Goal: Task Accomplishment & Management: Manage account settings

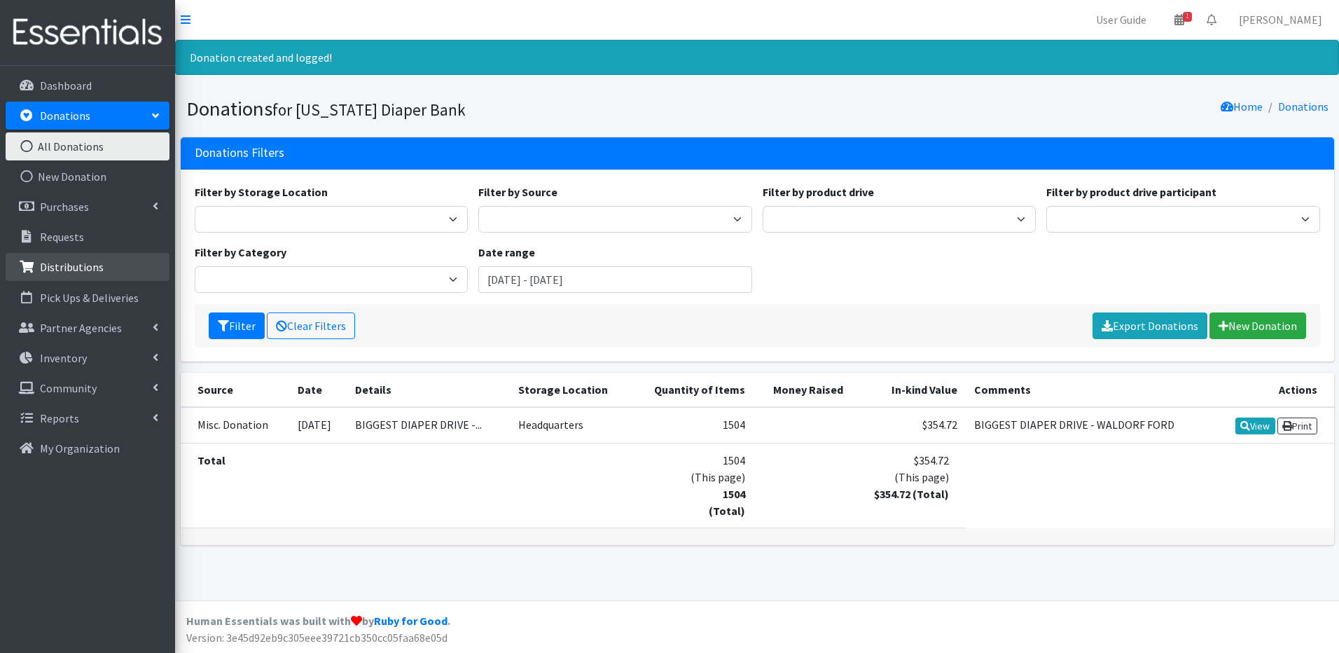
click at [92, 259] on link "Distributions" at bounding box center [88, 267] width 164 height 28
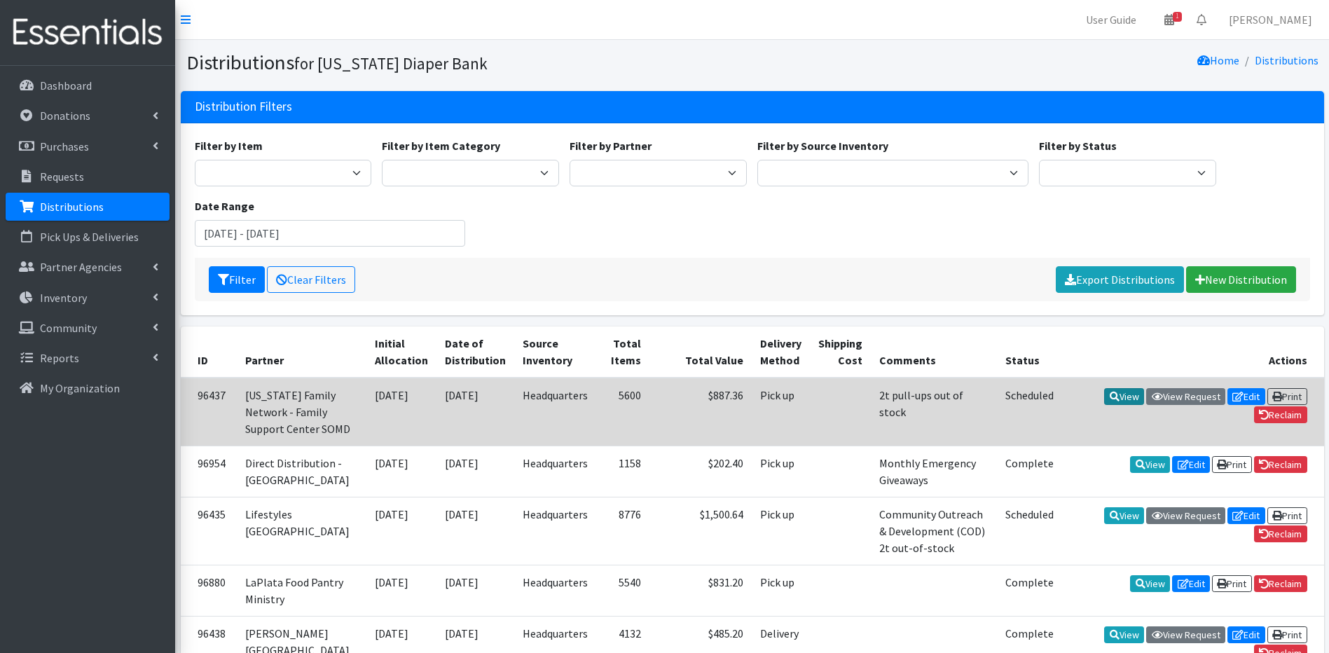
click at [1109, 394] on icon at bounding box center [1114, 396] width 10 height 10
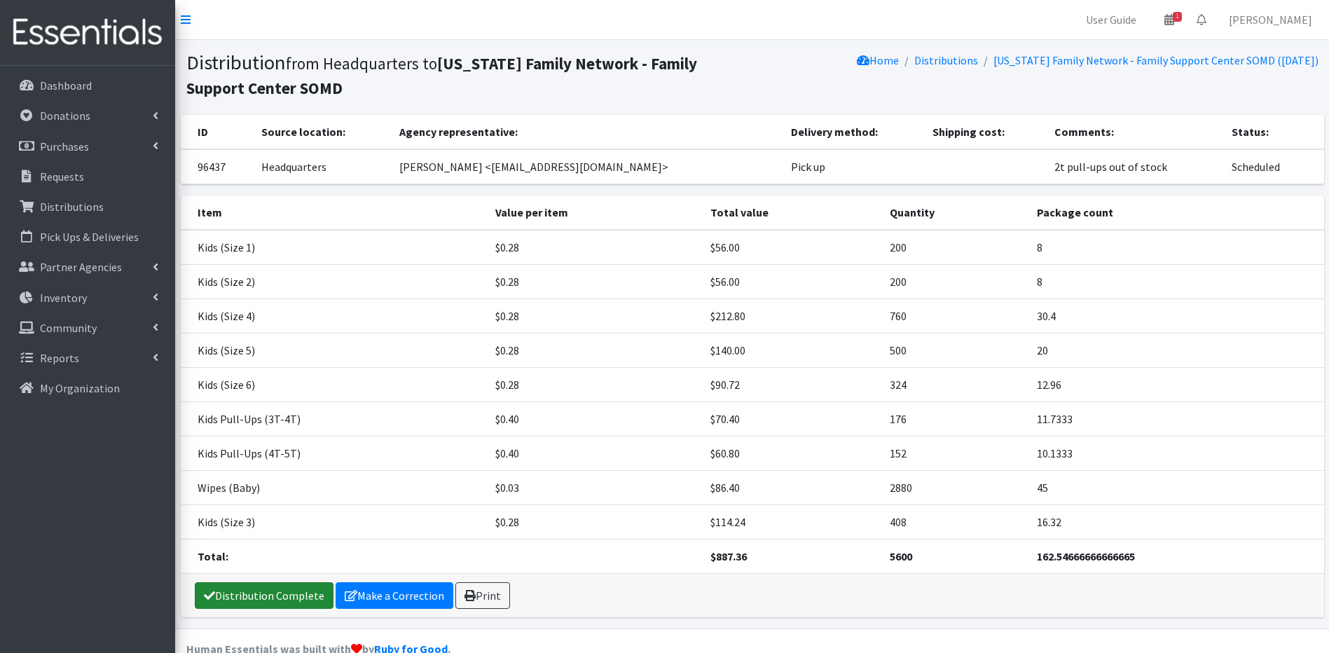
click at [279, 593] on link "Distribution Complete" at bounding box center [264, 595] width 139 height 27
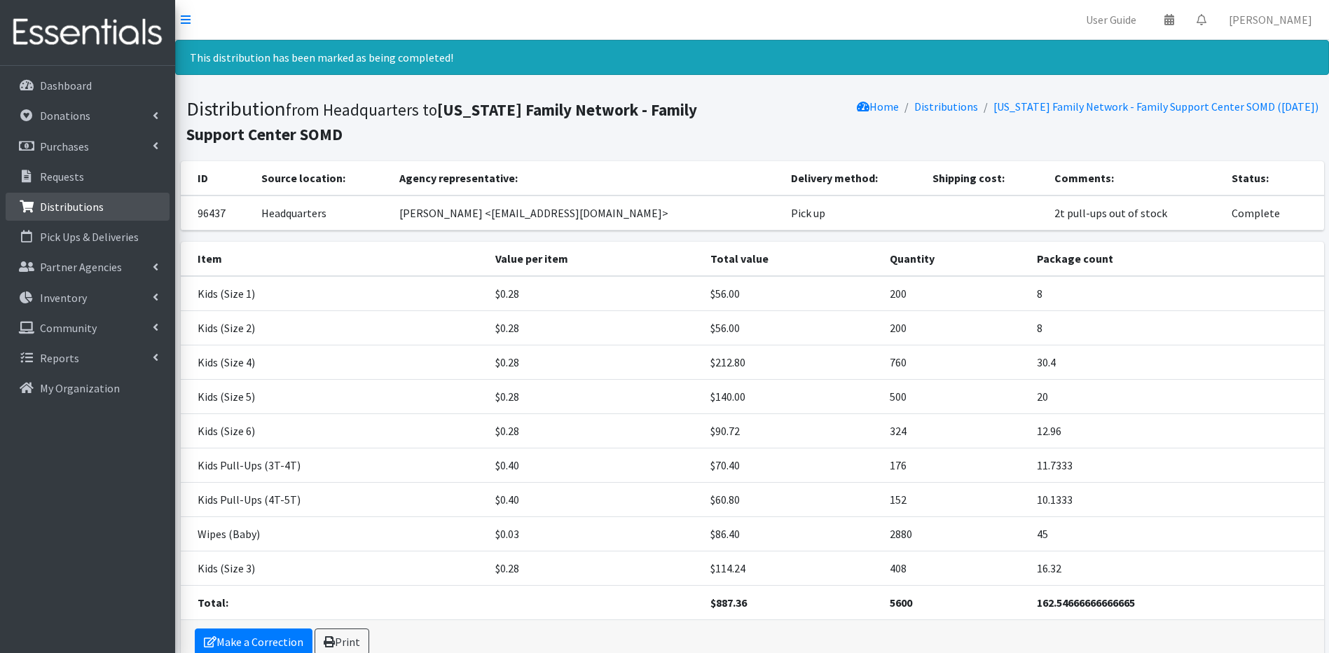
click at [30, 204] on icon at bounding box center [27, 206] width 18 height 13
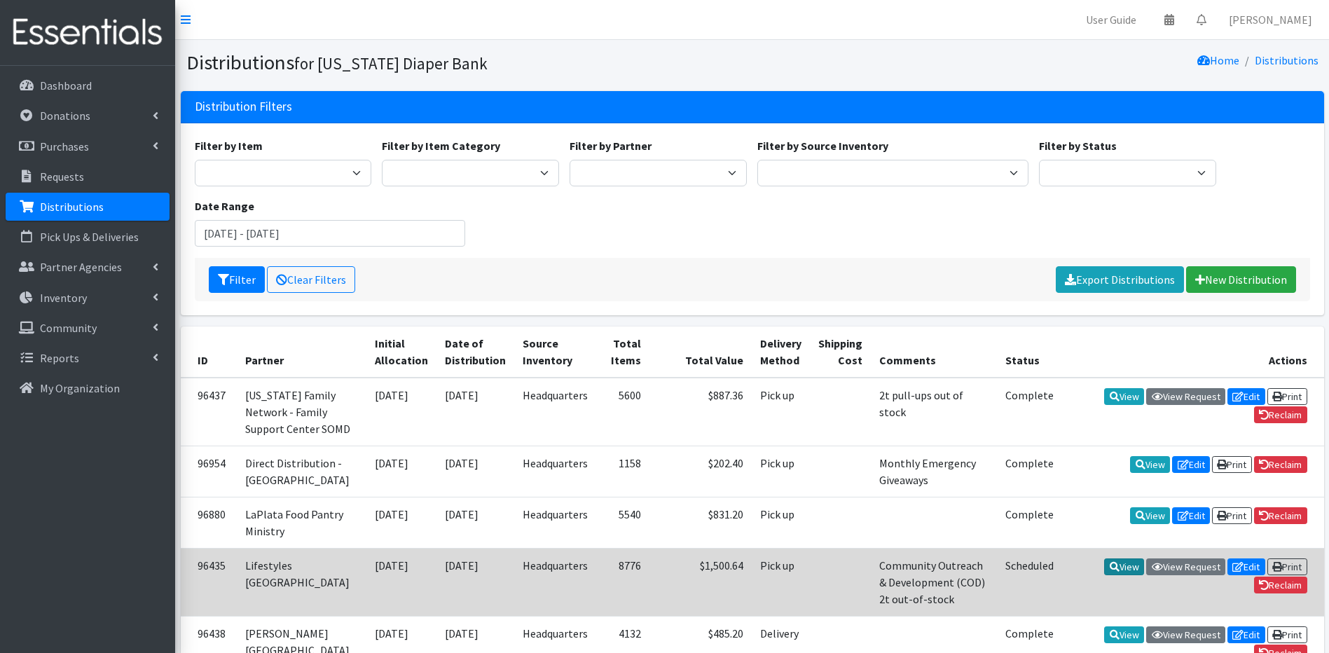
click at [1116, 575] on link "View" at bounding box center [1124, 566] width 40 height 17
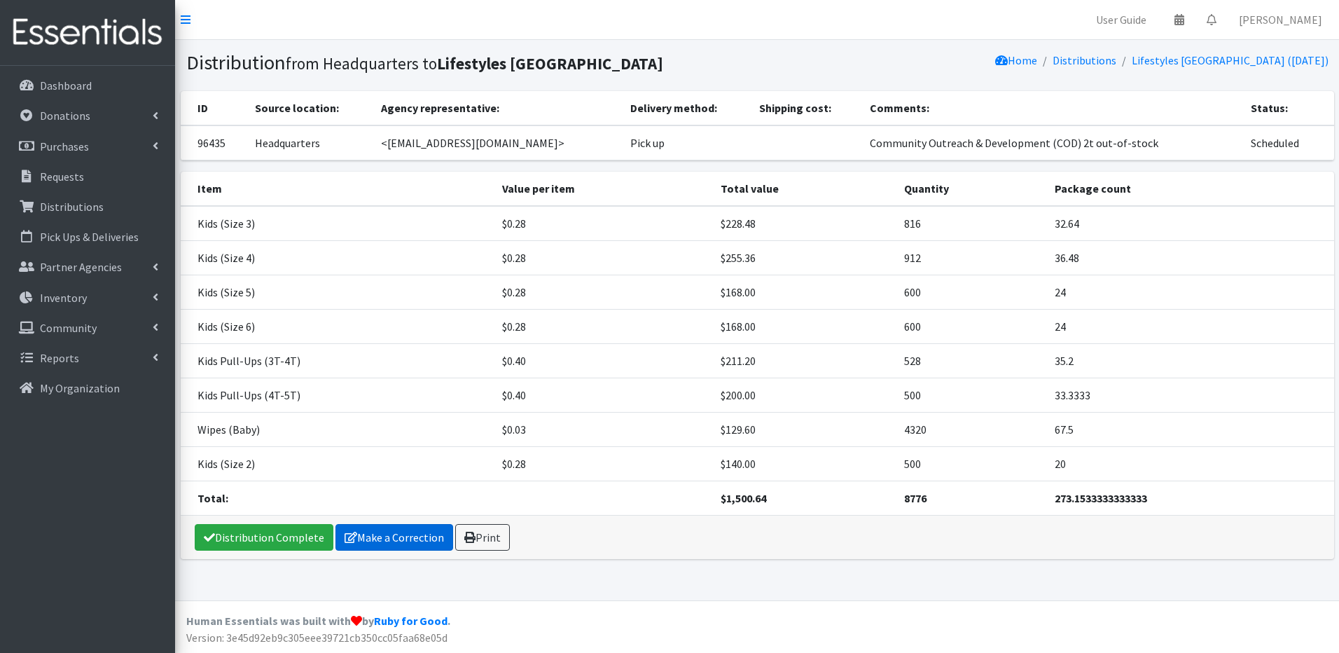
click at [379, 539] on link "Make a Correction" at bounding box center [394, 537] width 118 height 27
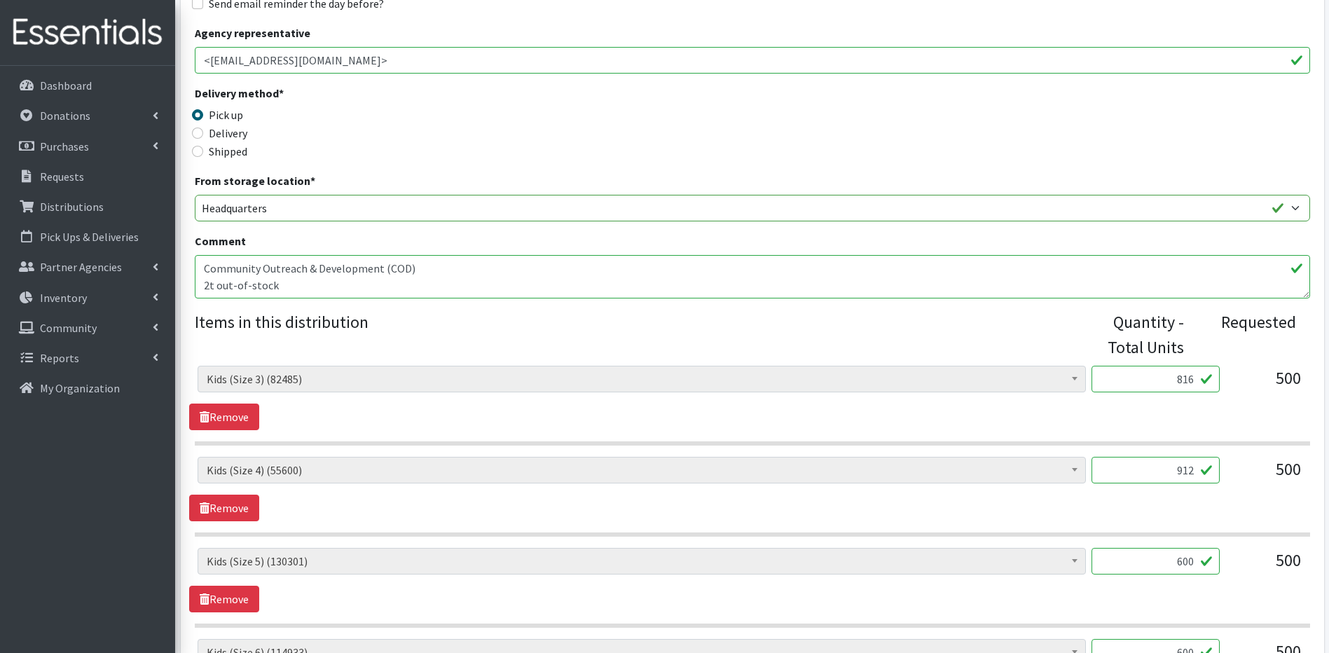
scroll to position [401, 0]
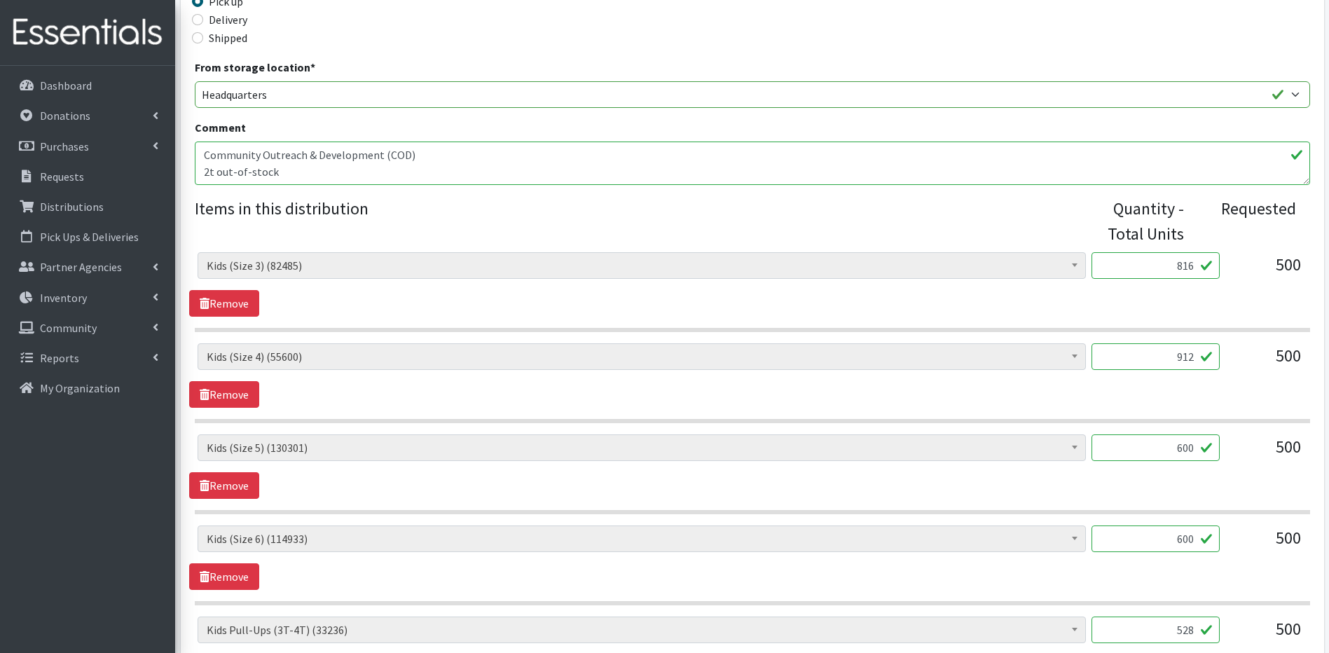
click at [1193, 356] on input "912" at bounding box center [1155, 356] width 128 height 27
type input "9"
type input "1064"
click at [1192, 537] on input "600" at bounding box center [1155, 538] width 128 height 27
type input "6"
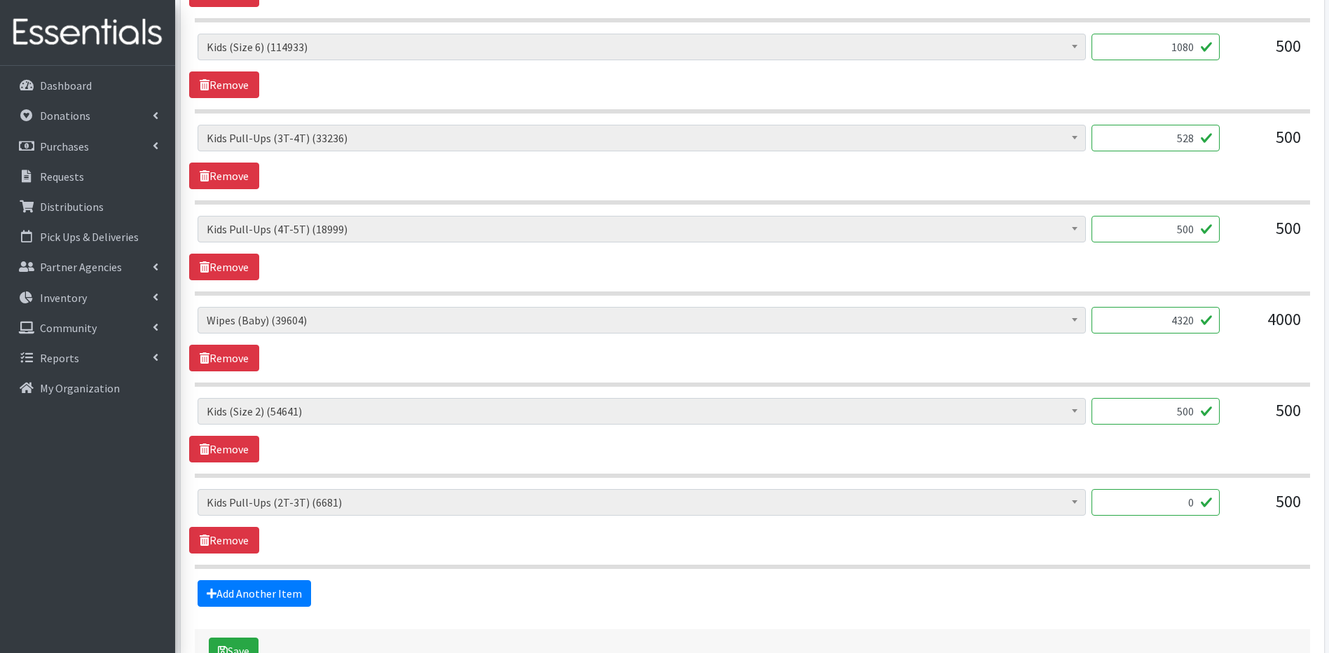
scroll to position [906, 0]
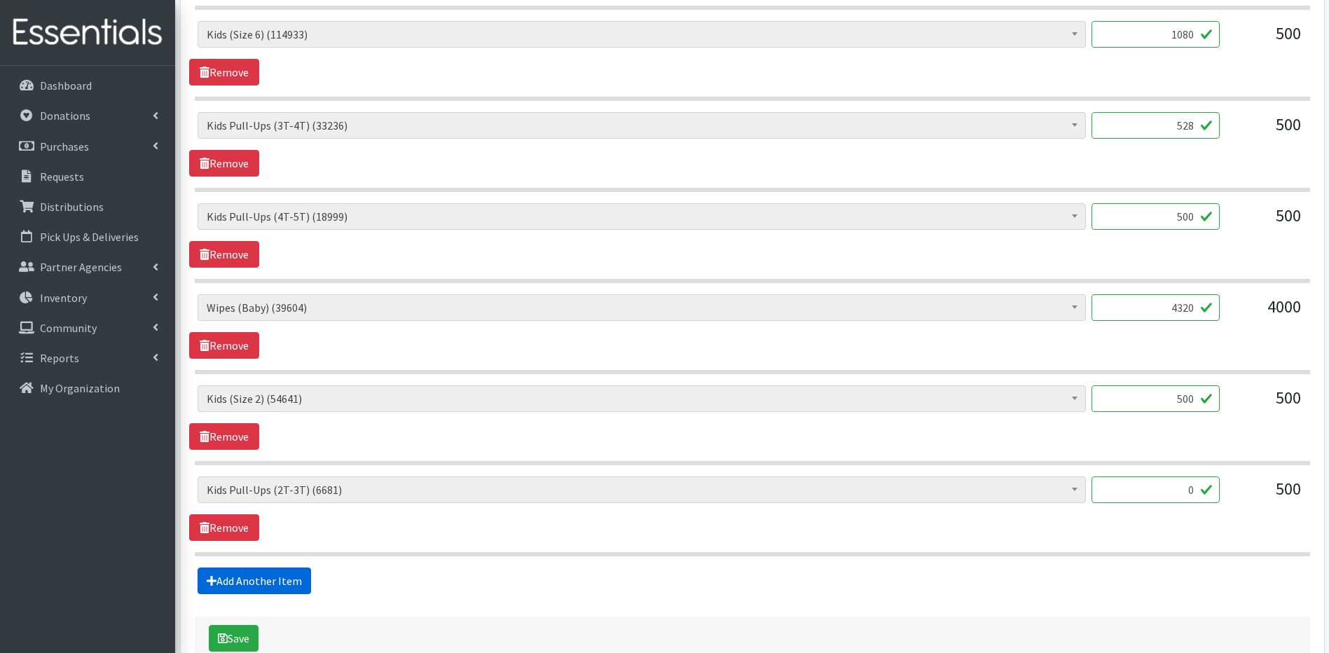
type input "1080"
click at [294, 580] on link "Add Another Item" at bounding box center [253, 580] width 113 height 27
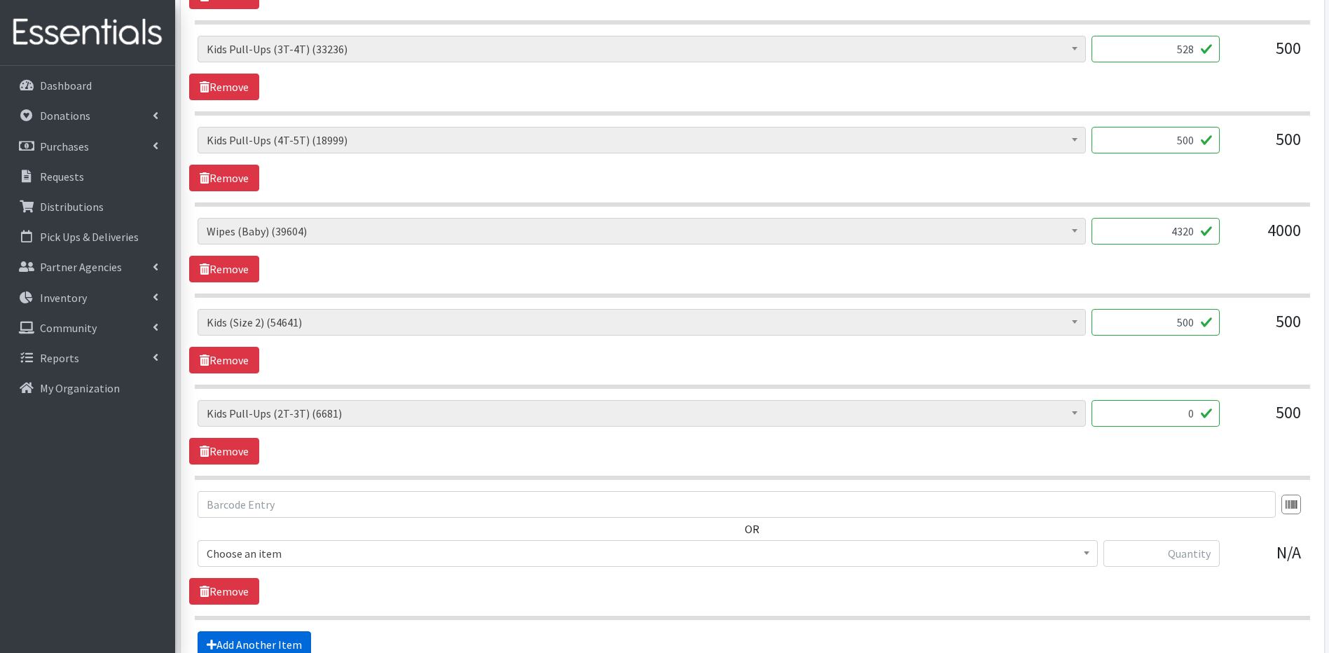
scroll to position [1130, 0]
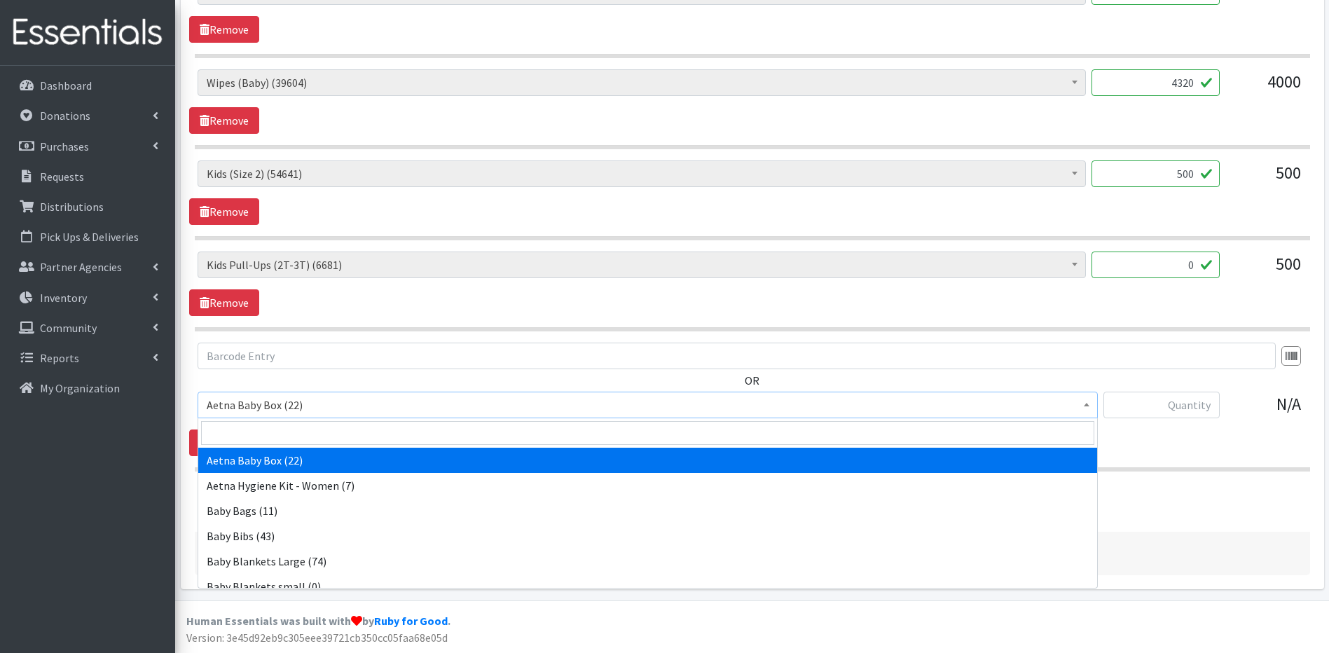
click at [1083, 402] on span at bounding box center [1086, 403] width 14 height 22
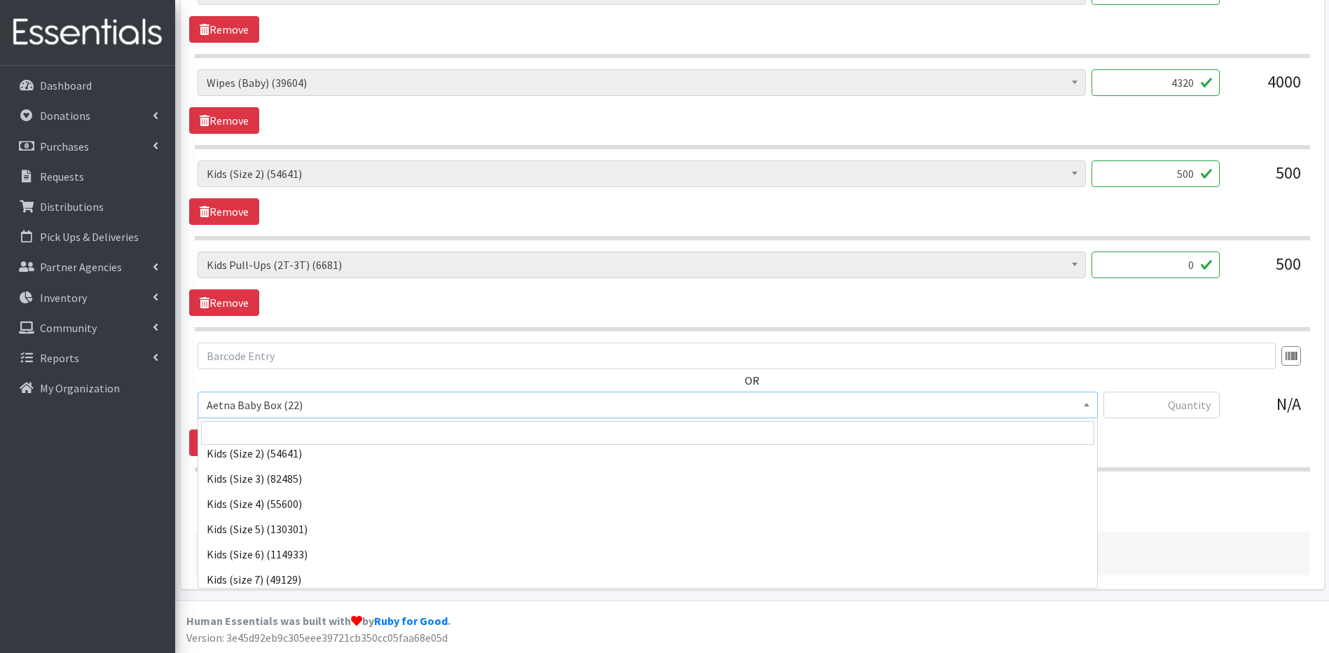
scroll to position [365, 0]
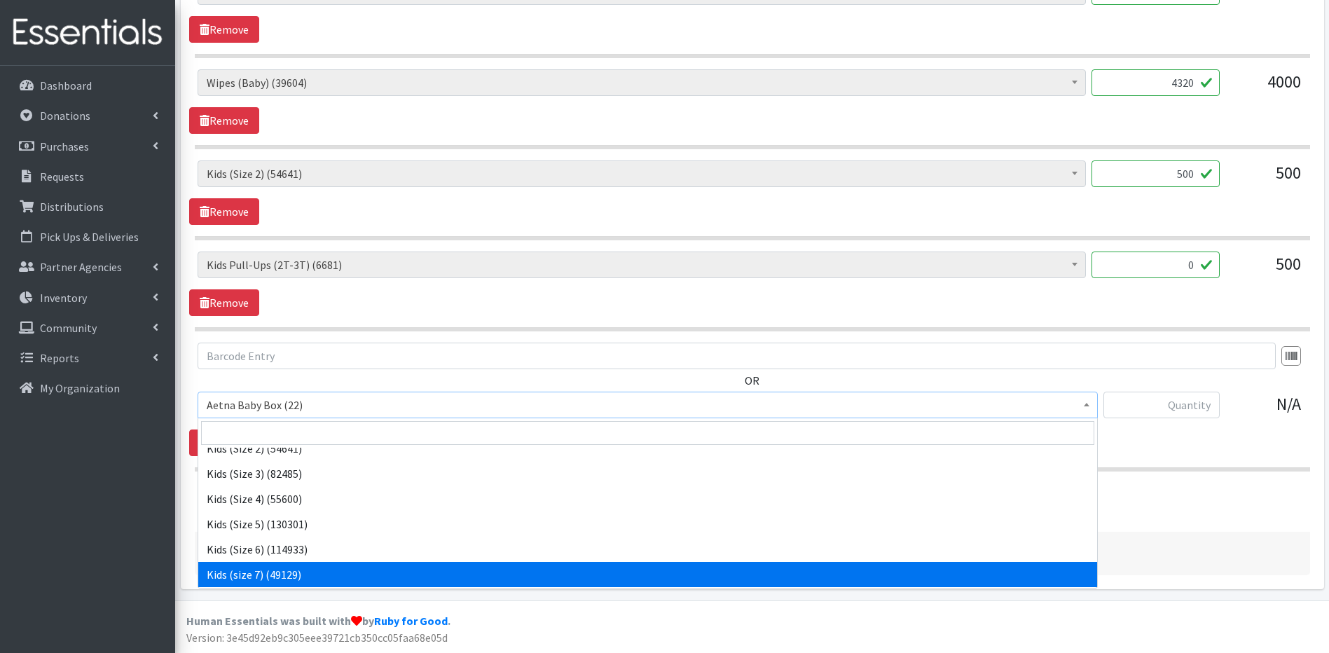
select select "14380"
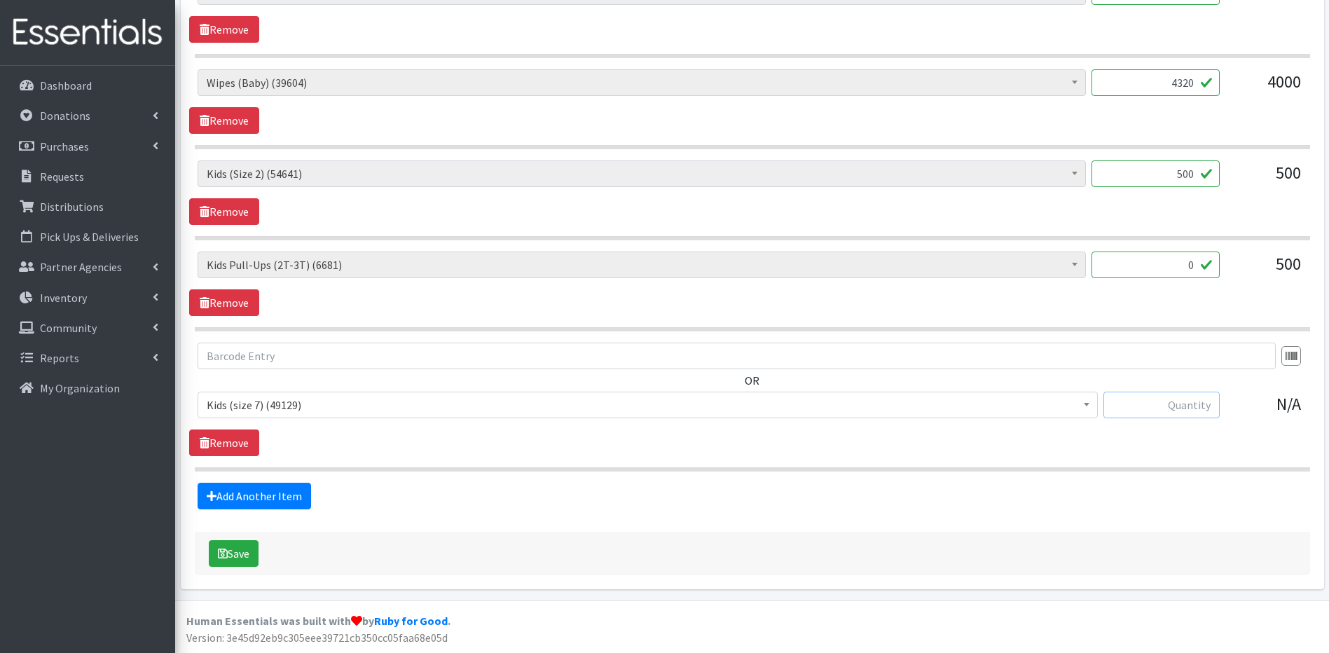
click at [1177, 408] on input "text" at bounding box center [1161, 404] width 116 height 27
type input "600"
click at [242, 550] on button "Save" at bounding box center [234, 553] width 50 height 27
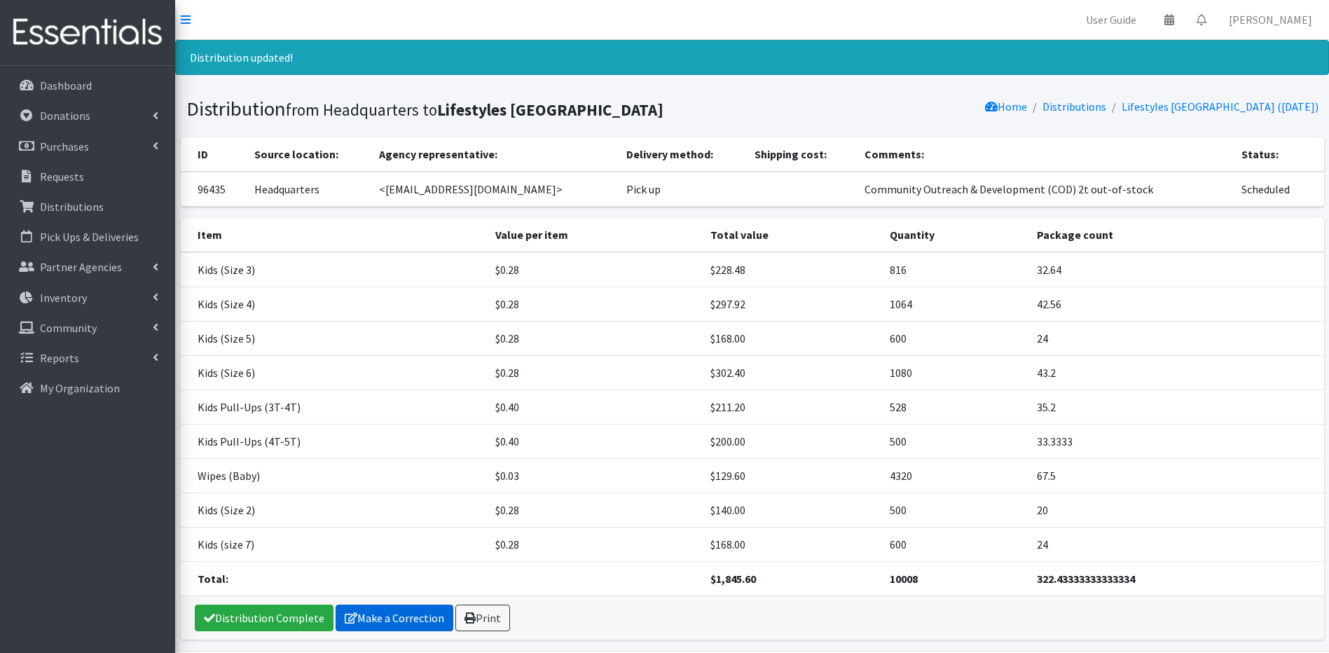
click at [424, 610] on link "Make a Correction" at bounding box center [394, 617] width 118 height 27
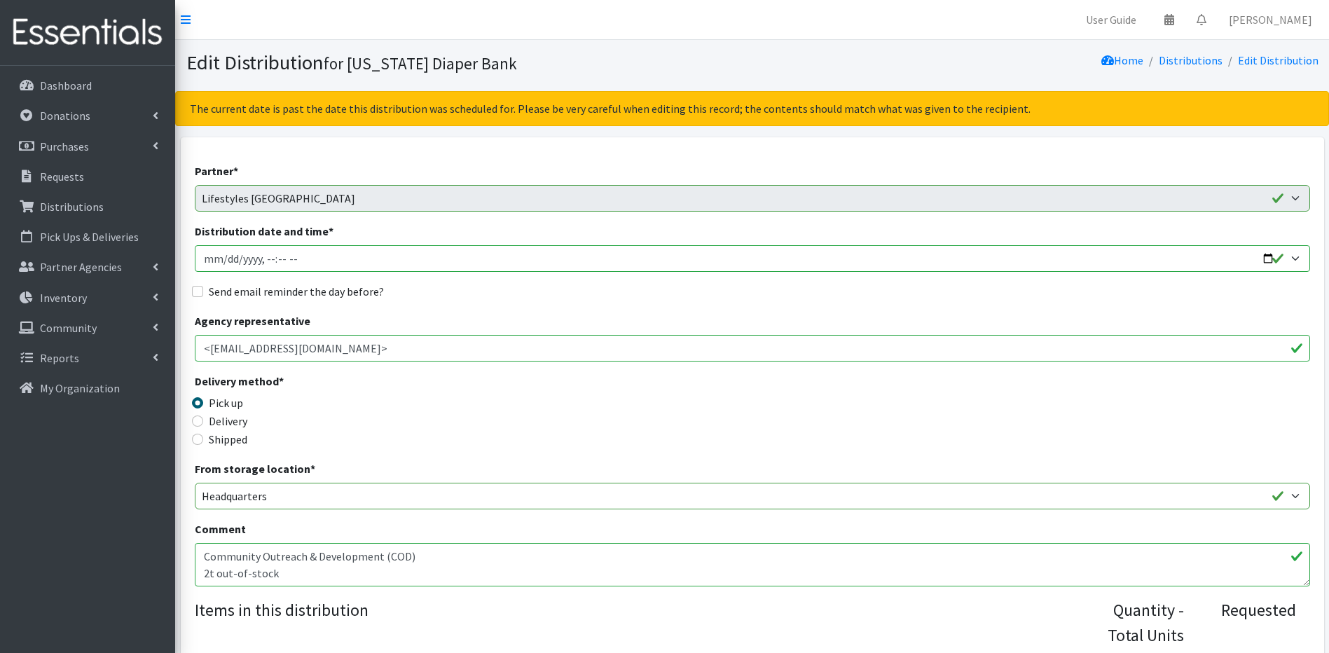
click at [227, 258] on input "Distribution date and time *" at bounding box center [752, 258] width 1115 height 27
type input "[DATE]T10:30"
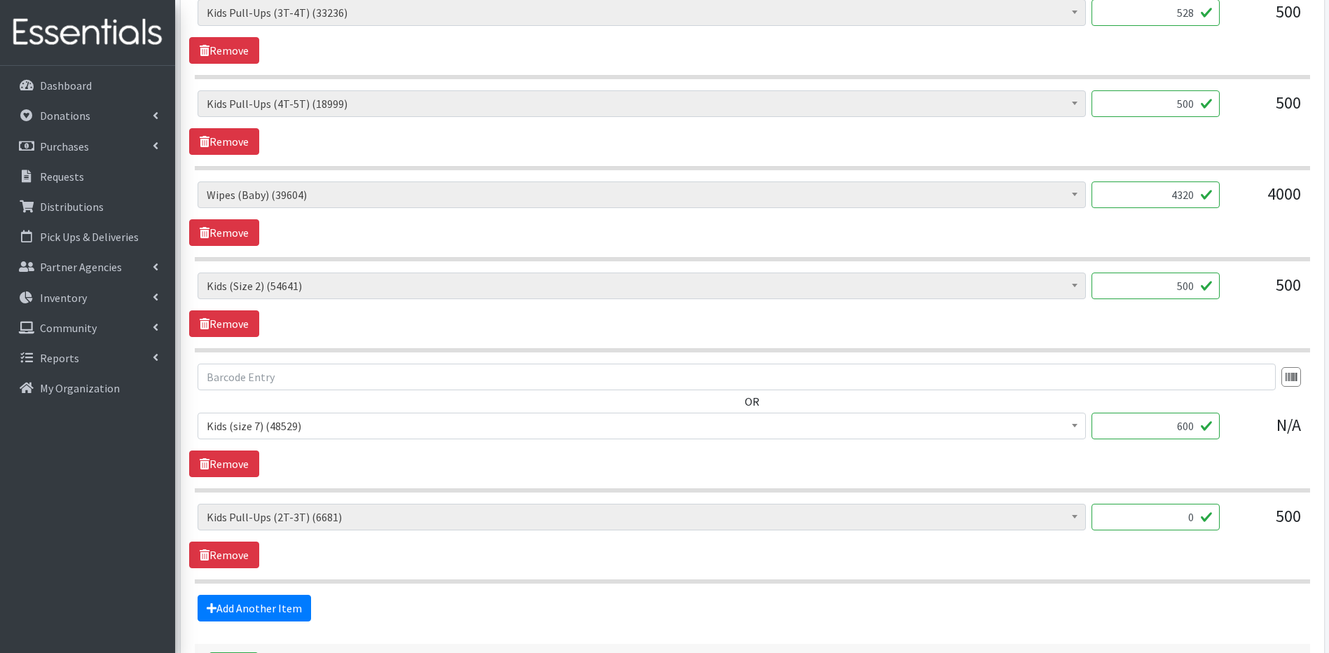
scroll to position [990, 0]
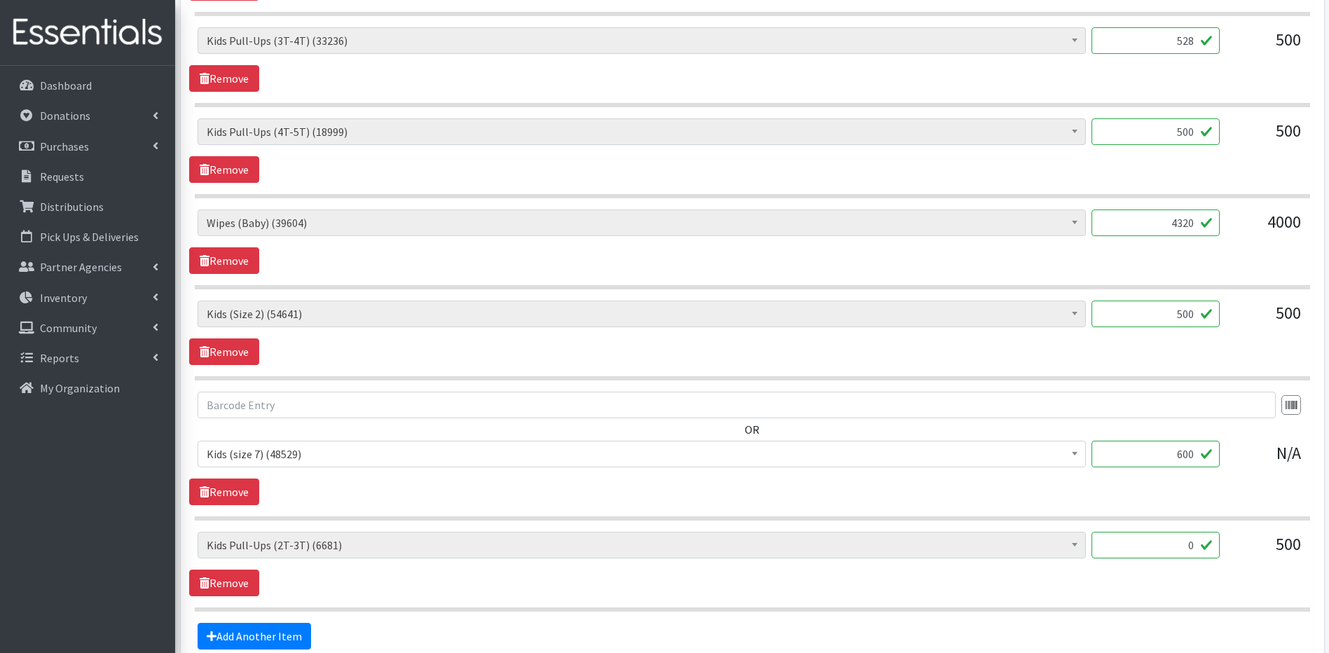
click at [1192, 134] on input "500" at bounding box center [1155, 131] width 128 height 27
type input "5"
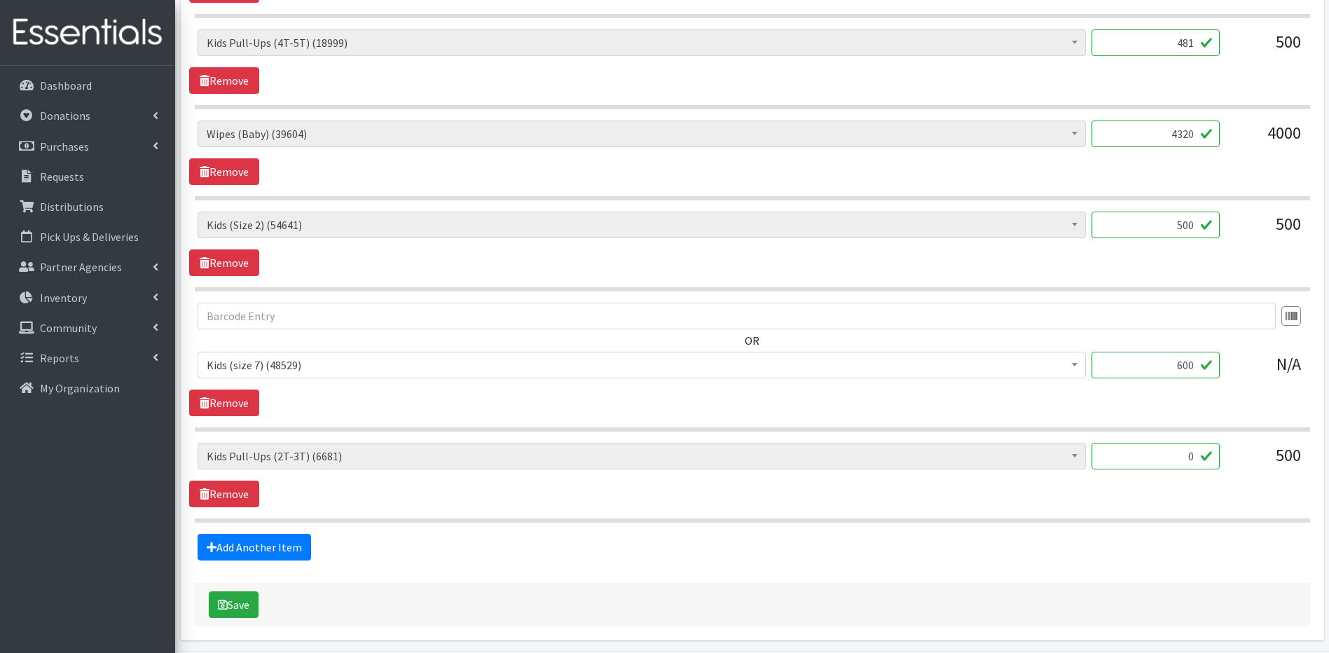
scroll to position [1130, 0]
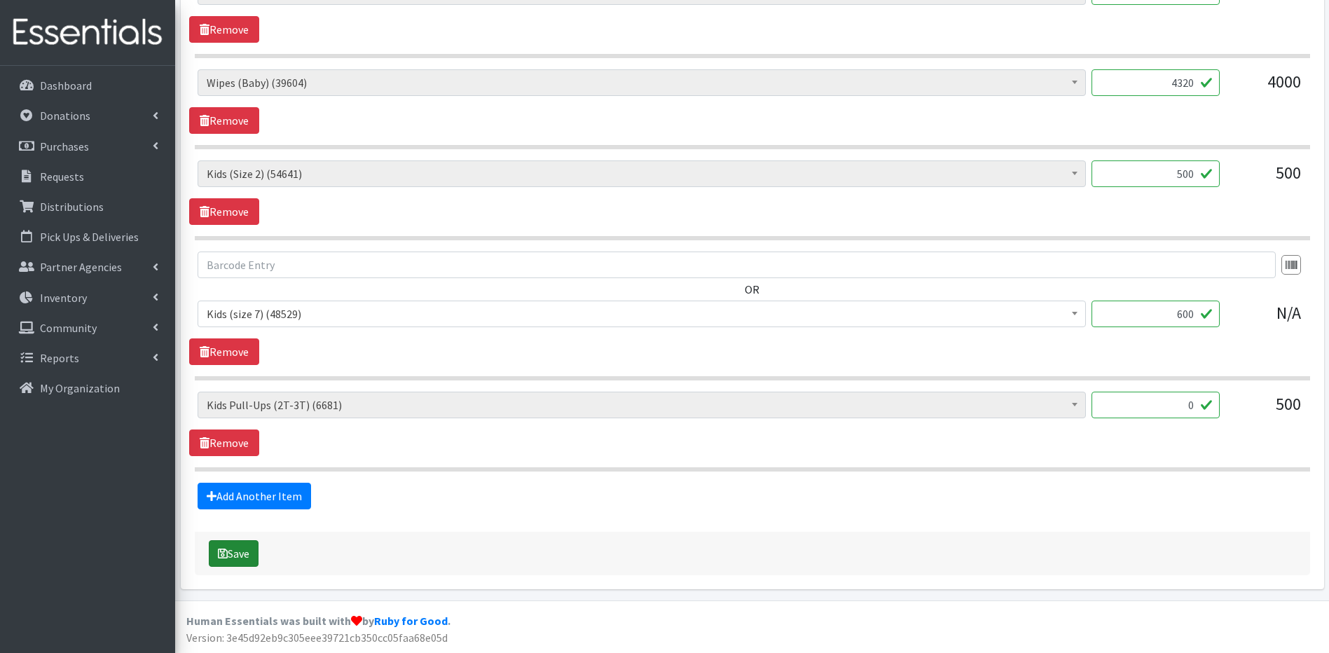
type input "481"
click at [229, 553] on button "Save" at bounding box center [234, 553] width 50 height 27
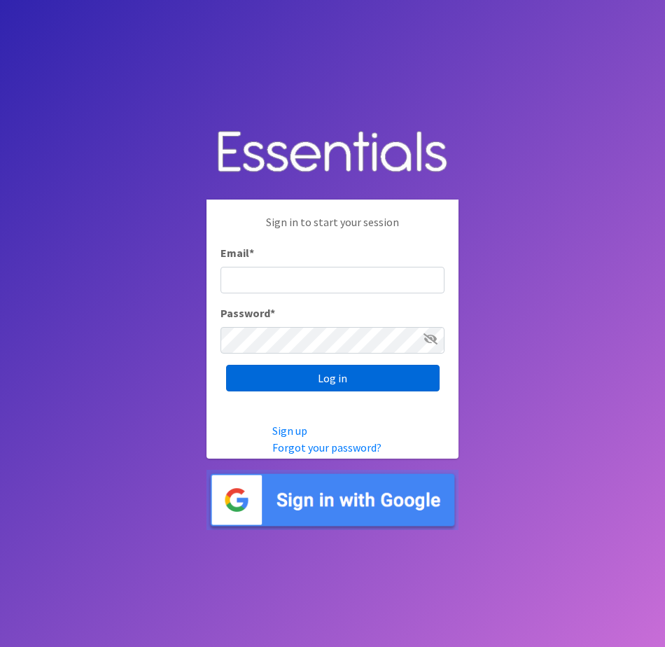
type input "info@marylanddiaperbank.org"
click at [337, 378] on input "Log in" at bounding box center [333, 378] width 214 height 27
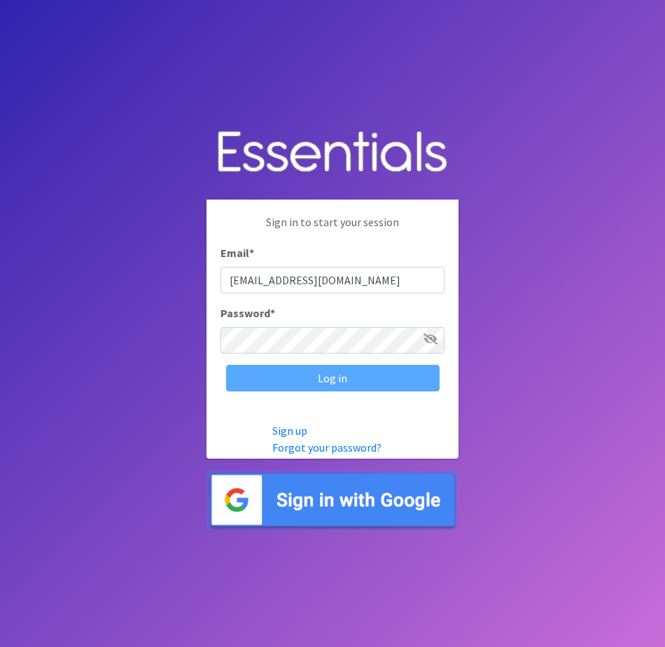
click at [337, 378] on div "Log in" at bounding box center [333, 378] width 224 height 27
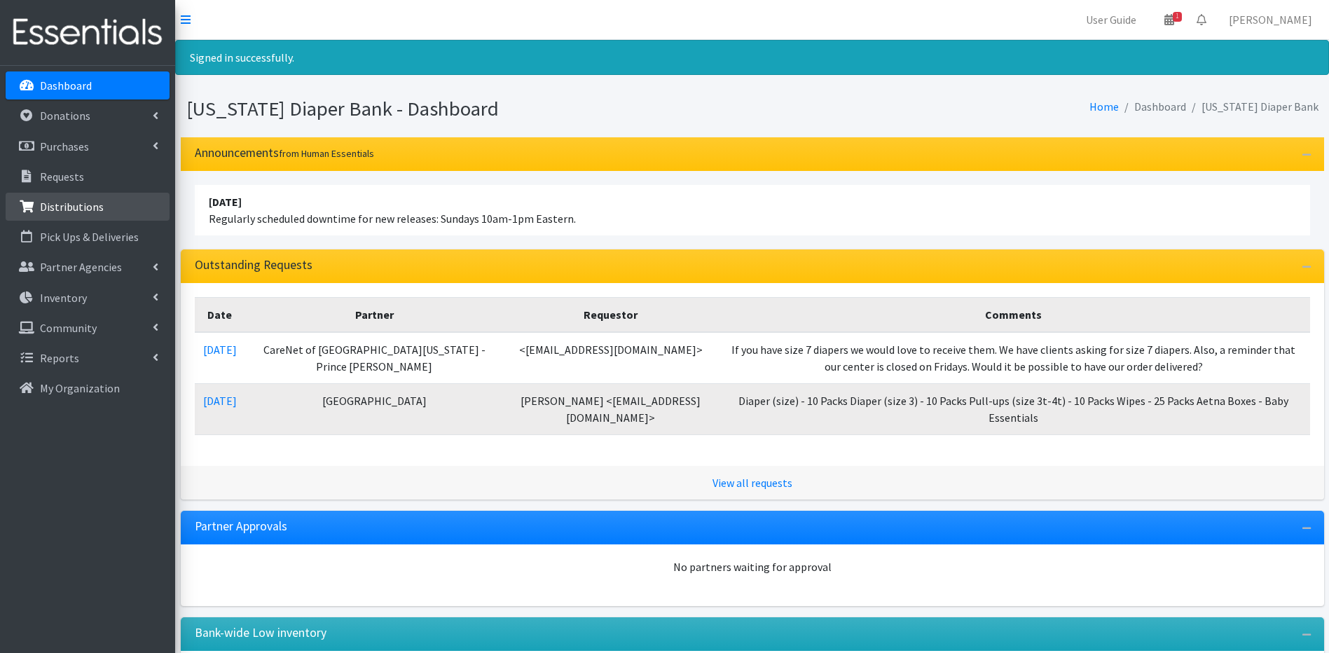
click at [148, 210] on link "Distributions" at bounding box center [88, 207] width 164 height 28
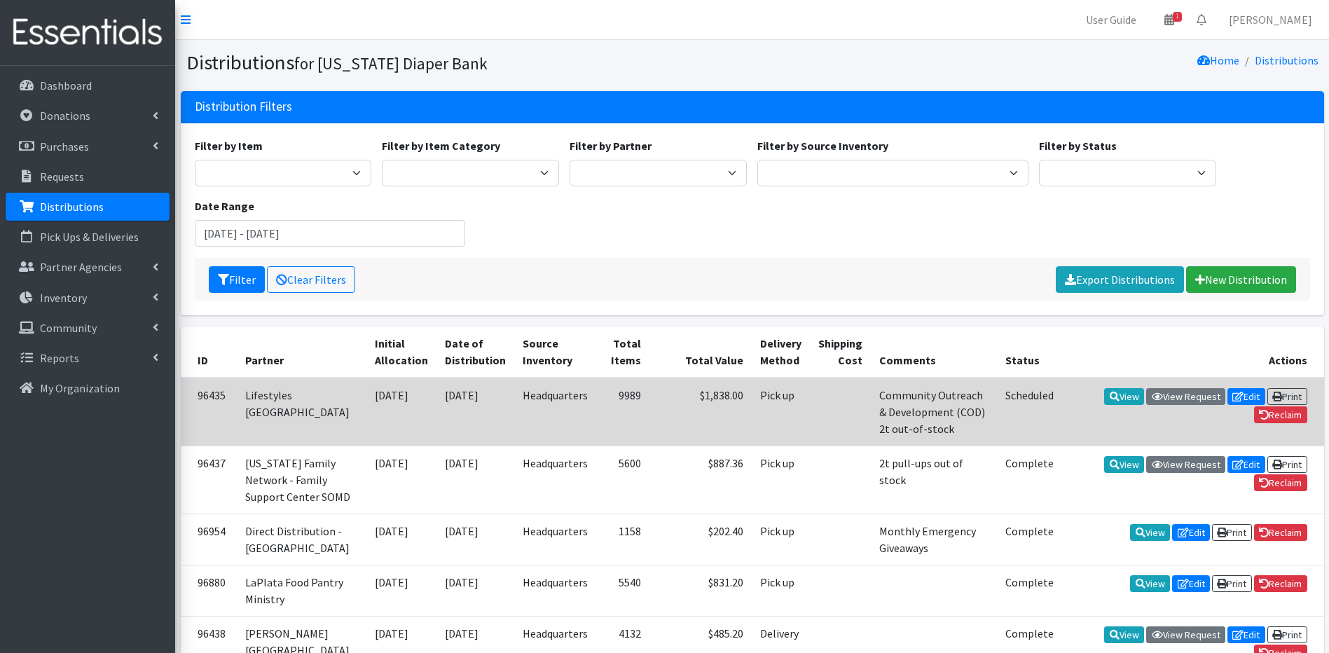
click at [272, 408] on td "Lifestyles [GEOGRAPHIC_DATA]" at bounding box center [302, 411] width 130 height 69
click at [1130, 389] on link "View" at bounding box center [1124, 396] width 40 height 17
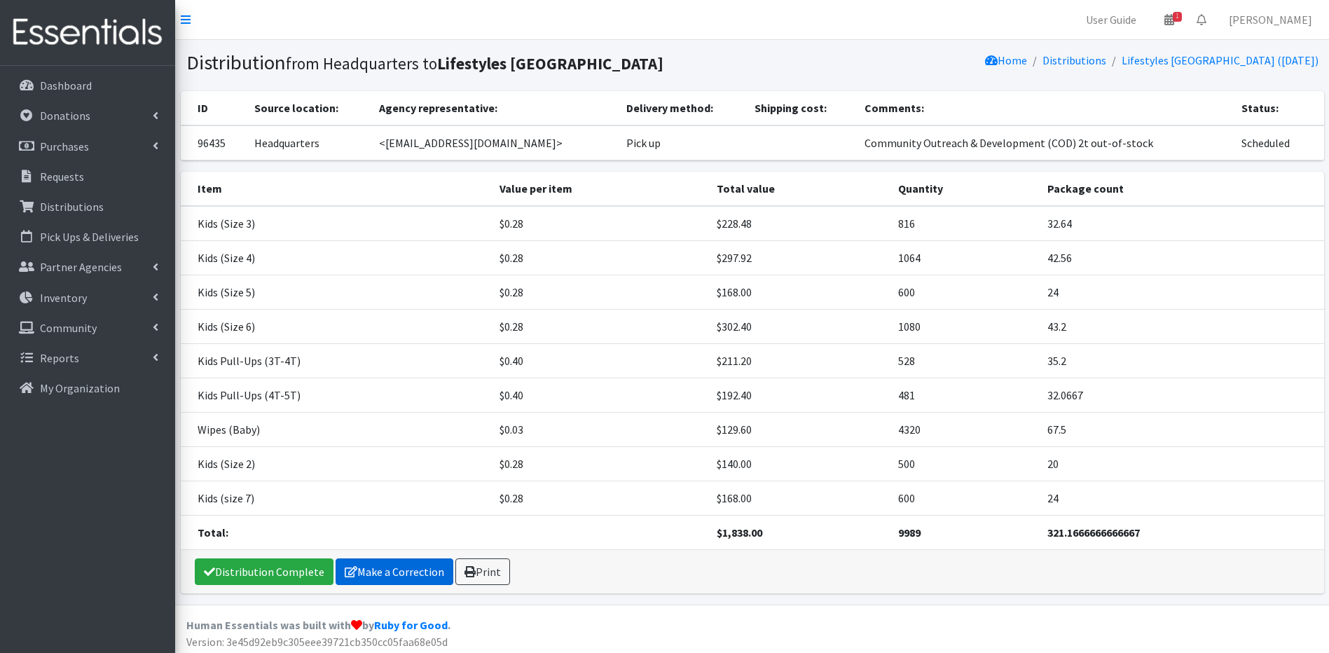
click at [366, 575] on link "Make a Correction" at bounding box center [394, 571] width 118 height 27
click at [401, 565] on link "Make a Correction" at bounding box center [394, 571] width 118 height 27
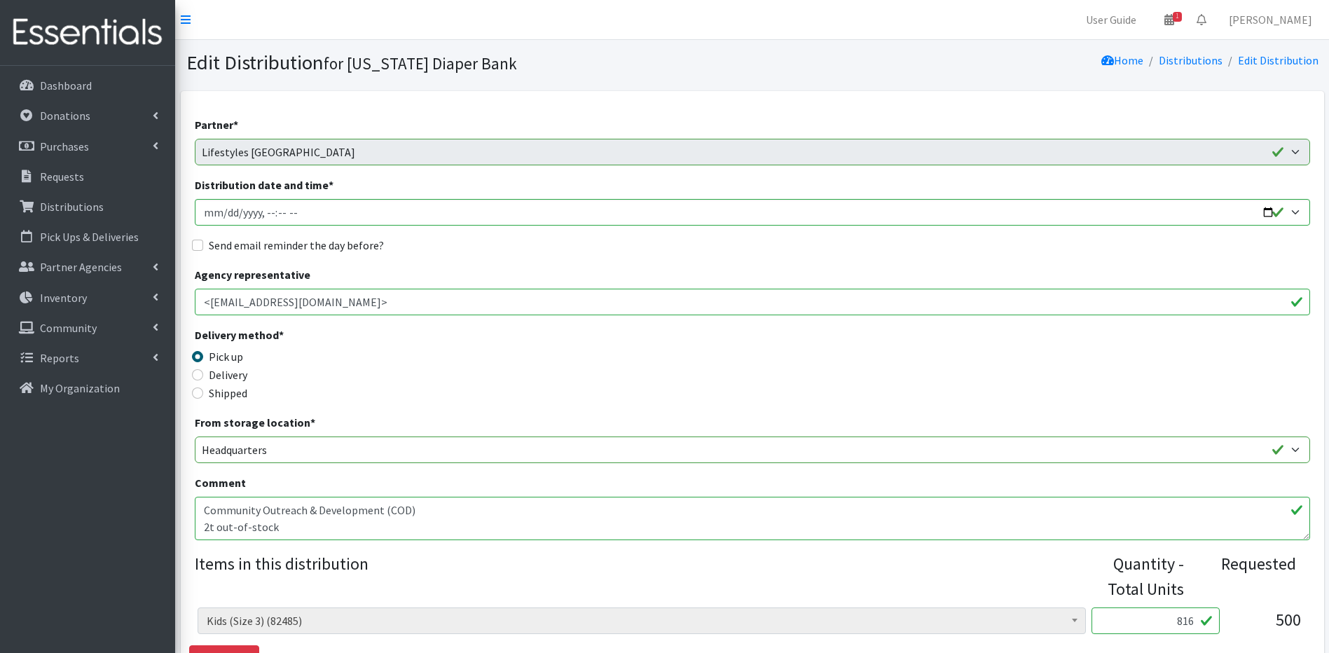
click at [216, 127] on label "Partner *" at bounding box center [216, 124] width 43 height 17
click at [225, 123] on label "Partner *" at bounding box center [216, 124] width 43 height 17
click at [224, 123] on label "Partner *" at bounding box center [216, 124] width 43 height 17
drag, startPoint x: 224, startPoint y: 123, endPoint x: 245, endPoint y: 131, distance: 22.6
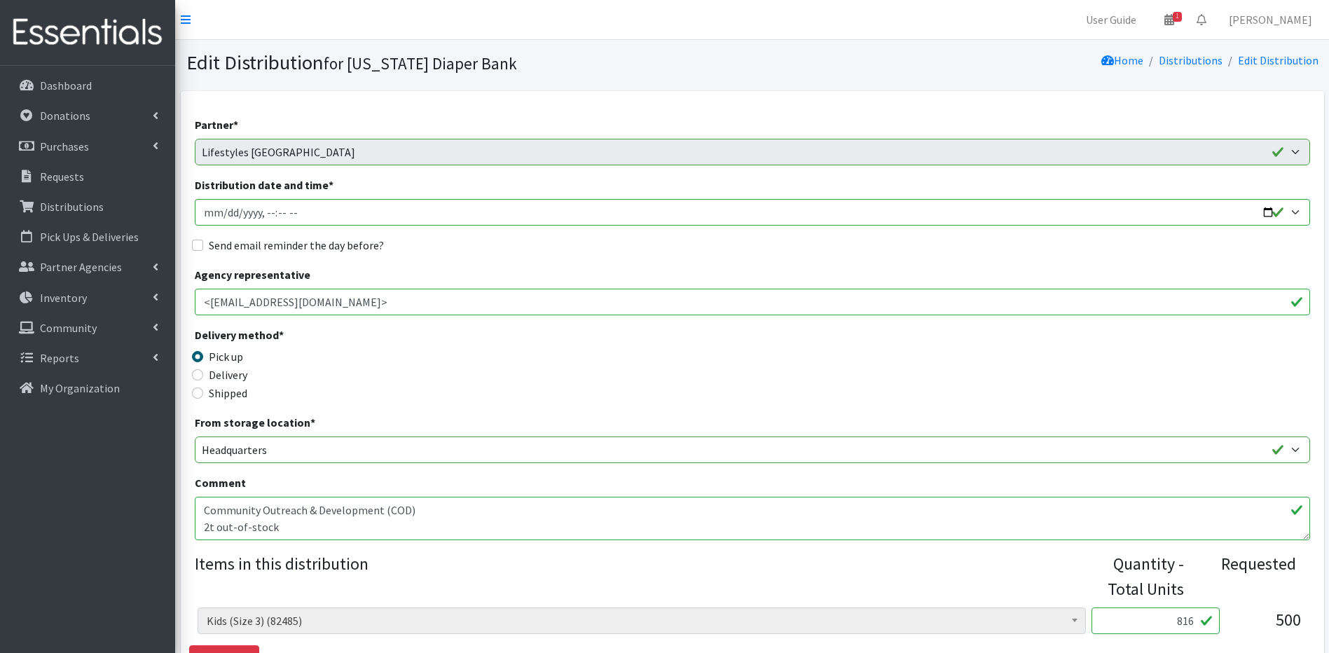
click at [224, 125] on label "Partner *" at bounding box center [216, 124] width 43 height 17
click at [242, 132] on div "Partner * Adventis Health Center Annabelle Beavan/ LindaBen Foundation Benjamin…" at bounding box center [752, 140] width 1115 height 49
click at [871, 197] on div "Distribution date and time *" at bounding box center [752, 200] width 1115 height 49
click at [871, 193] on div "Distribution date and time *" at bounding box center [752, 200] width 1115 height 49
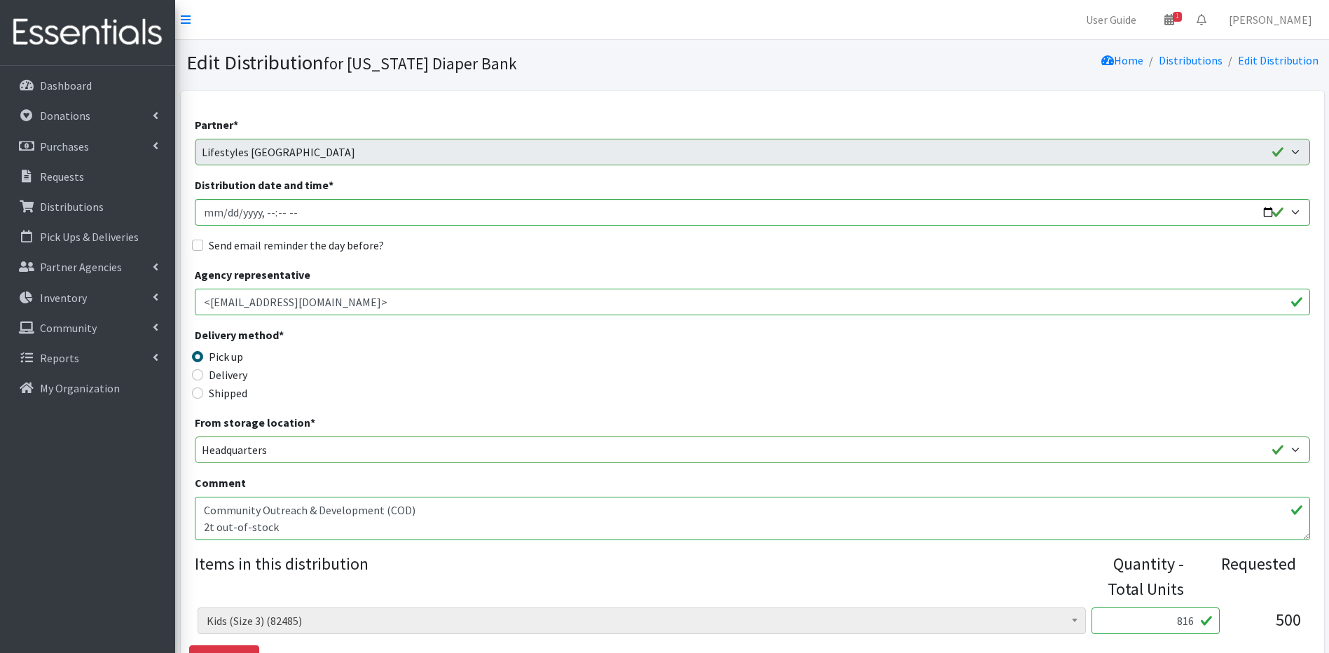
drag, startPoint x: 870, startPoint y: 193, endPoint x: 812, endPoint y: 189, distance: 58.3
click at [812, 189] on div "Distribution date and time *" at bounding box center [752, 200] width 1115 height 49
drag, startPoint x: 197, startPoint y: 187, endPoint x: 202, endPoint y: 194, distance: 8.5
click at [200, 190] on label "Distribution date and time *" at bounding box center [264, 184] width 139 height 17
drag, startPoint x: 202, startPoint y: 194, endPoint x: 172, endPoint y: 227, distance: 44.6
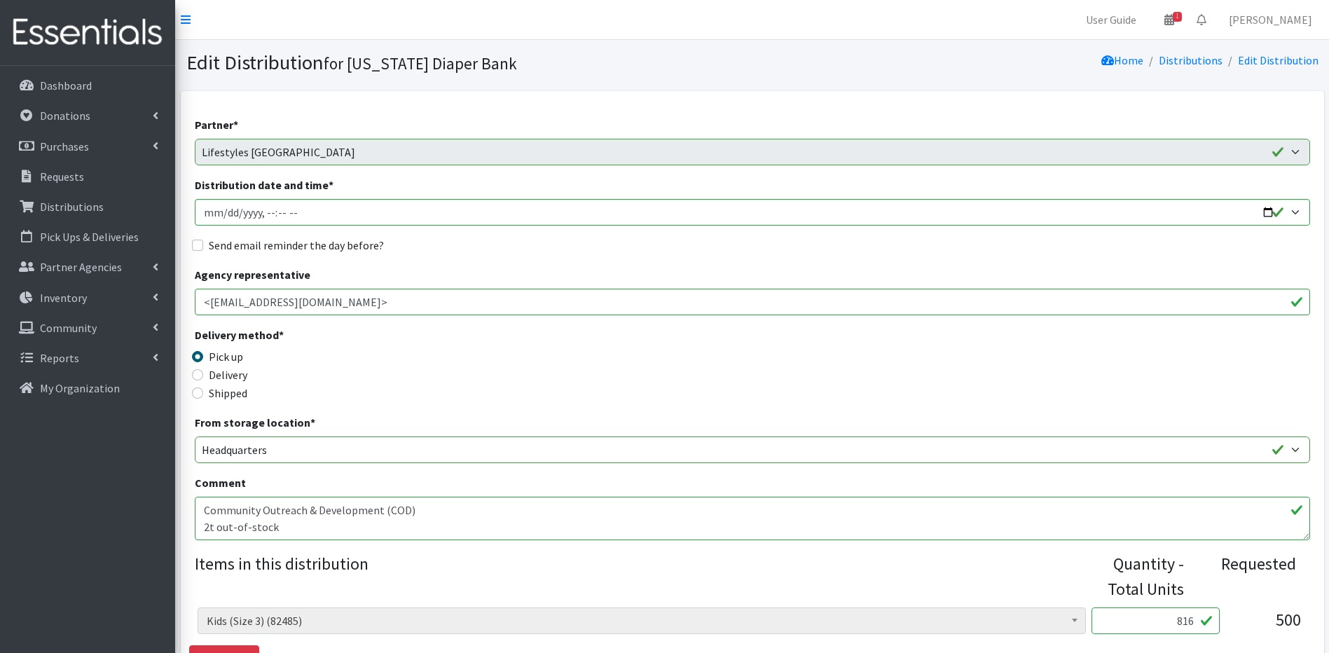
click at [172, 227] on div "Dashboard Donations All Donations New Donation Purchases All Purchases New Purc…" at bounding box center [87, 372] width 175 height 613
click at [201, 371] on input "Delivery" at bounding box center [197, 374] width 11 height 11
radio input "true"
drag, startPoint x: 201, startPoint y: 371, endPoint x: 200, endPoint y: 353, distance: 18.3
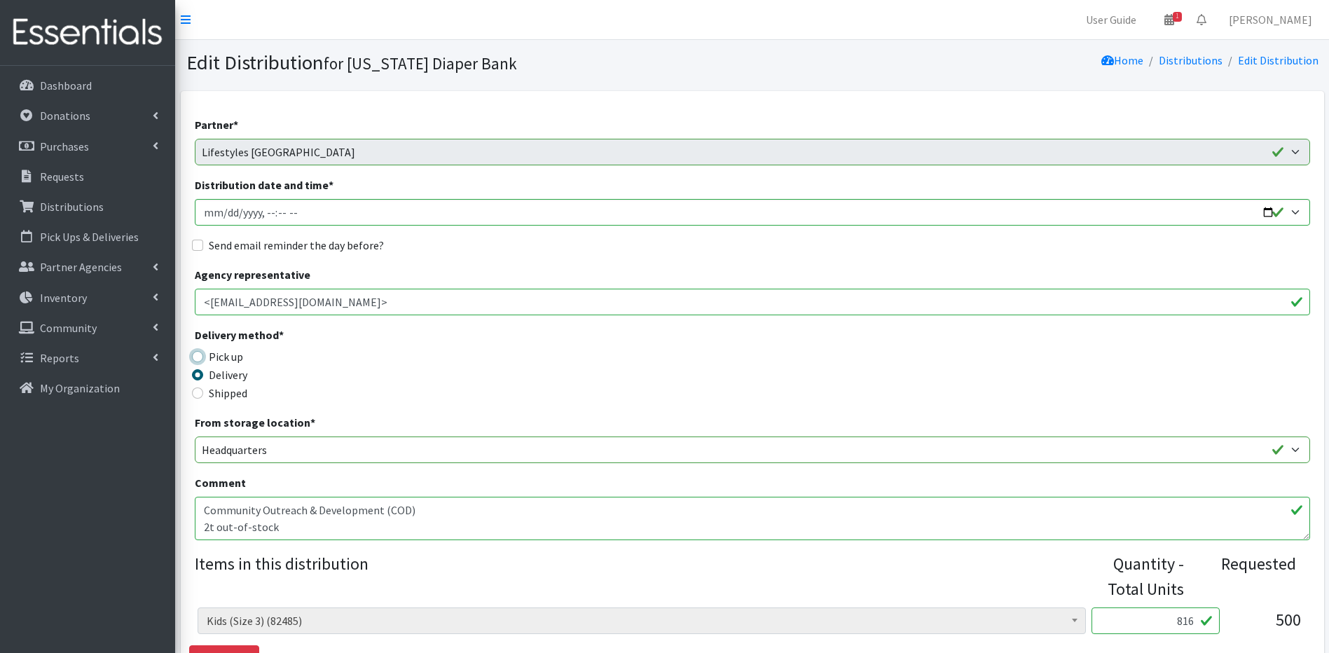
click at [200, 353] on input "Pick up" at bounding box center [197, 356] width 11 height 11
radio input "true"
click at [223, 215] on input "Distribution date and time *" at bounding box center [752, 212] width 1115 height 27
click at [281, 215] on input "Distribution date and time *" at bounding box center [752, 212] width 1115 height 27
type input "2025-09-25T10:00"
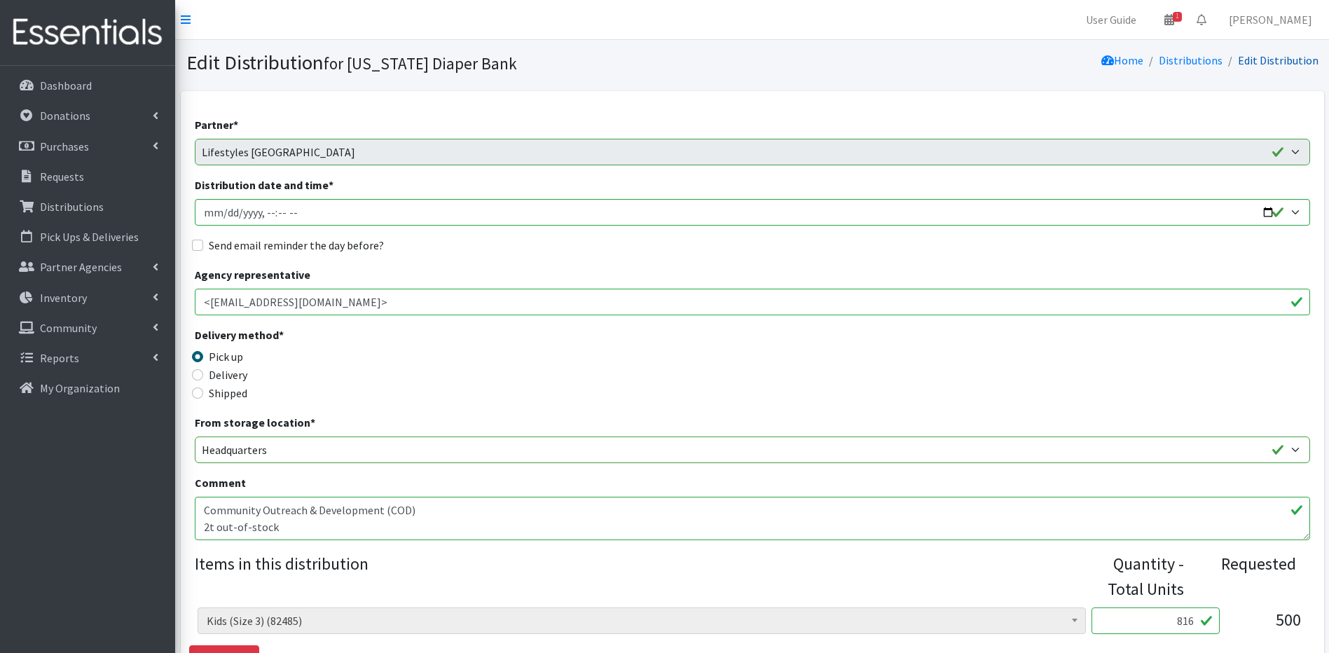
click at [1270, 59] on link "Edit Distribution" at bounding box center [1277, 60] width 81 height 14
click at [1259, 61] on link "Edit Distribution" at bounding box center [1277, 60] width 81 height 14
click at [1283, 49] on section "Edit Distribution for Maryland Diaper Bank Home Distributions Edit Distribution" at bounding box center [751, 65] width 1153 height 51
click at [1281, 52] on section "Edit Distribution for Maryland Diaper Bank Home Distributions Edit Distribution" at bounding box center [751, 65] width 1153 height 51
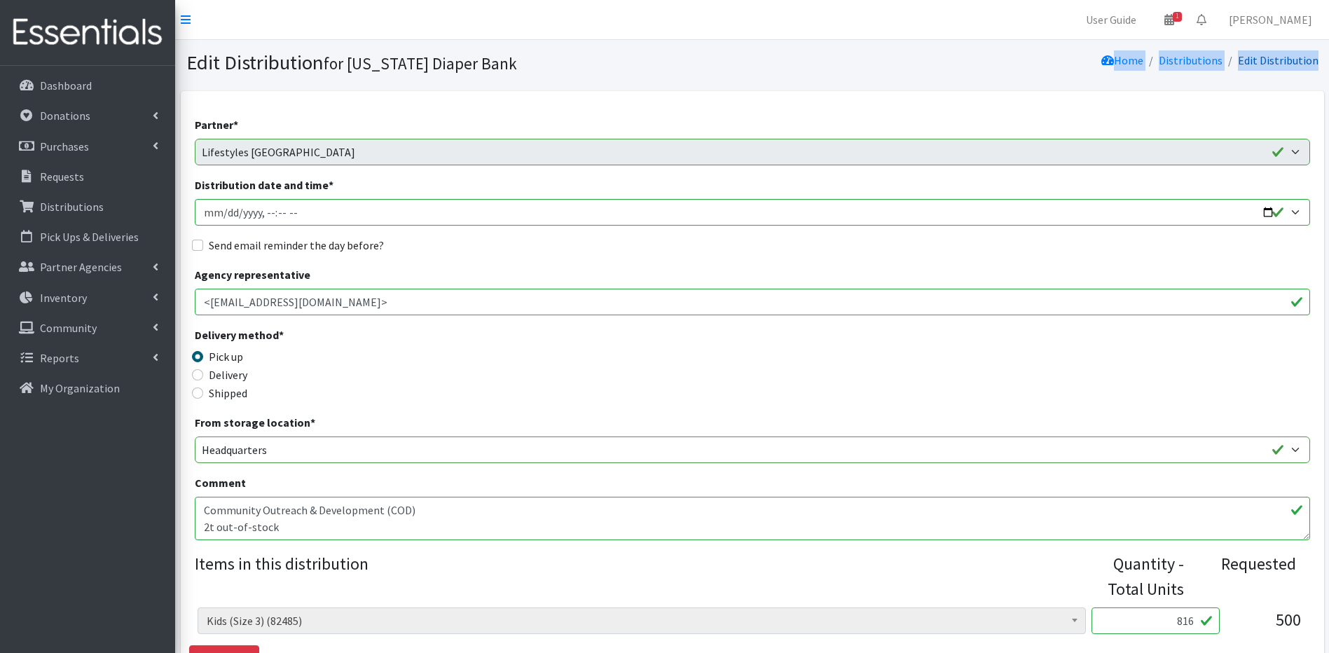
click at [1275, 56] on link "Edit Distribution" at bounding box center [1277, 60] width 81 height 14
click at [1257, 78] on section "Edit Distribution for Maryland Diaper Bank Home Distributions Edit Distribution" at bounding box center [751, 65] width 1153 height 51
click at [237, 127] on abbr "*" at bounding box center [235, 125] width 5 height 14
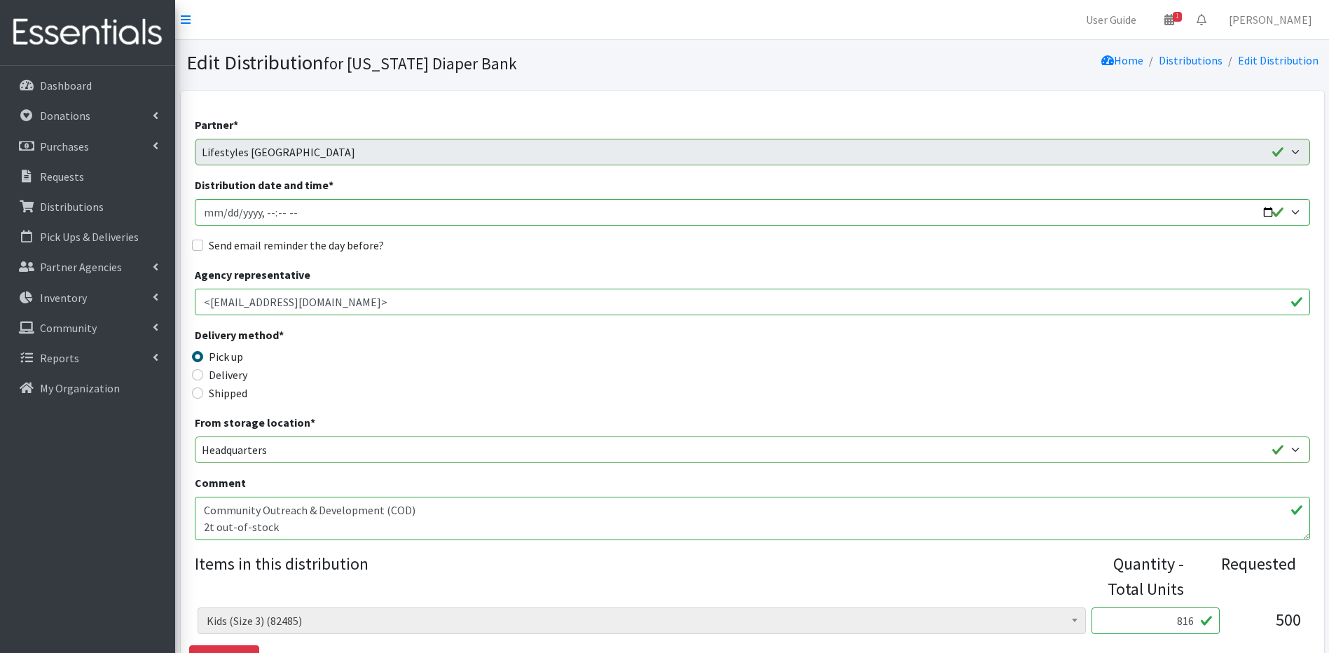
click at [237, 127] on abbr "*" at bounding box center [235, 125] width 5 height 14
click at [223, 131] on label "Partner *" at bounding box center [216, 124] width 43 height 17
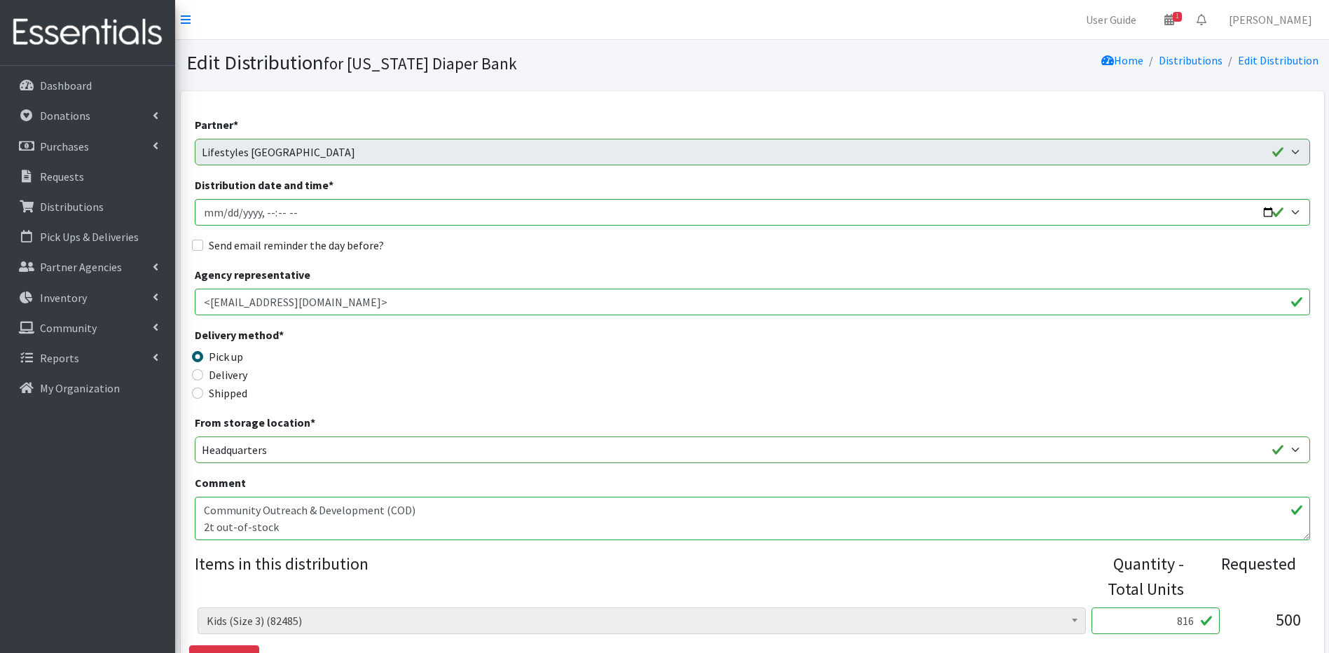
click at [223, 131] on label "Partner *" at bounding box center [216, 124] width 43 height 17
click at [75, 88] on p "Dashboard" at bounding box center [66, 85] width 52 height 14
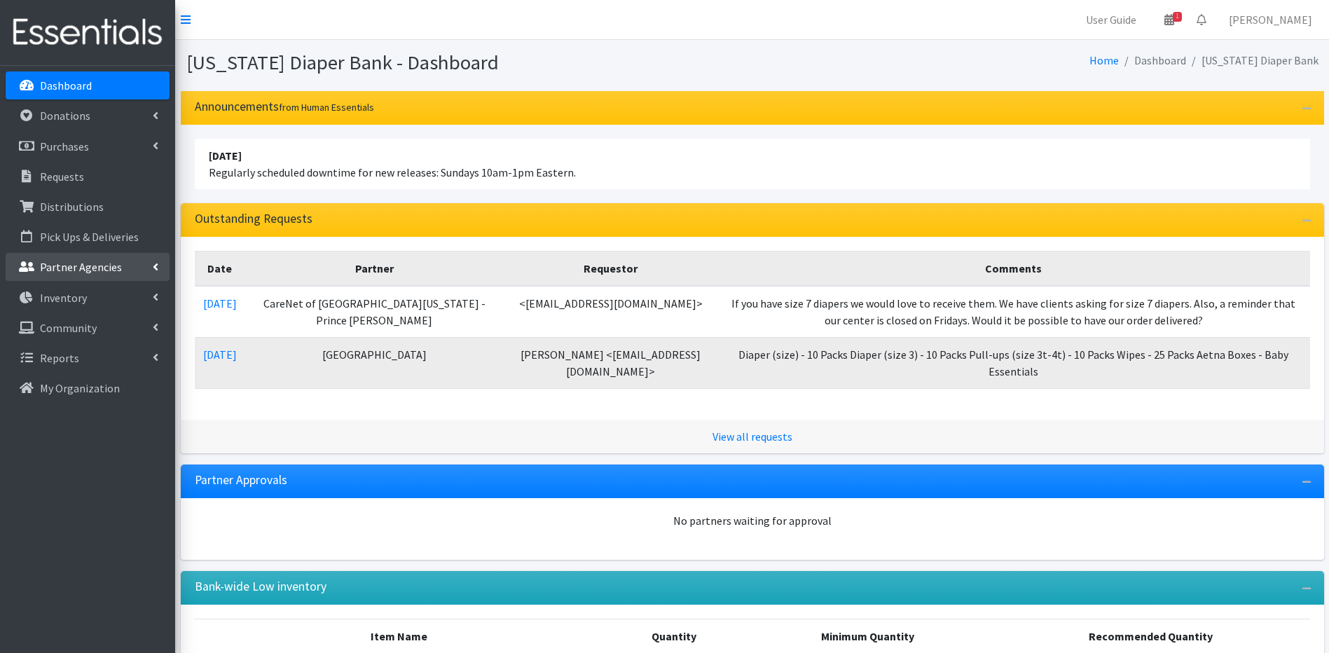
click at [90, 258] on link "Partner Agencies" at bounding box center [88, 267] width 164 height 28
click at [83, 293] on link "All Partners" at bounding box center [88, 298] width 164 height 28
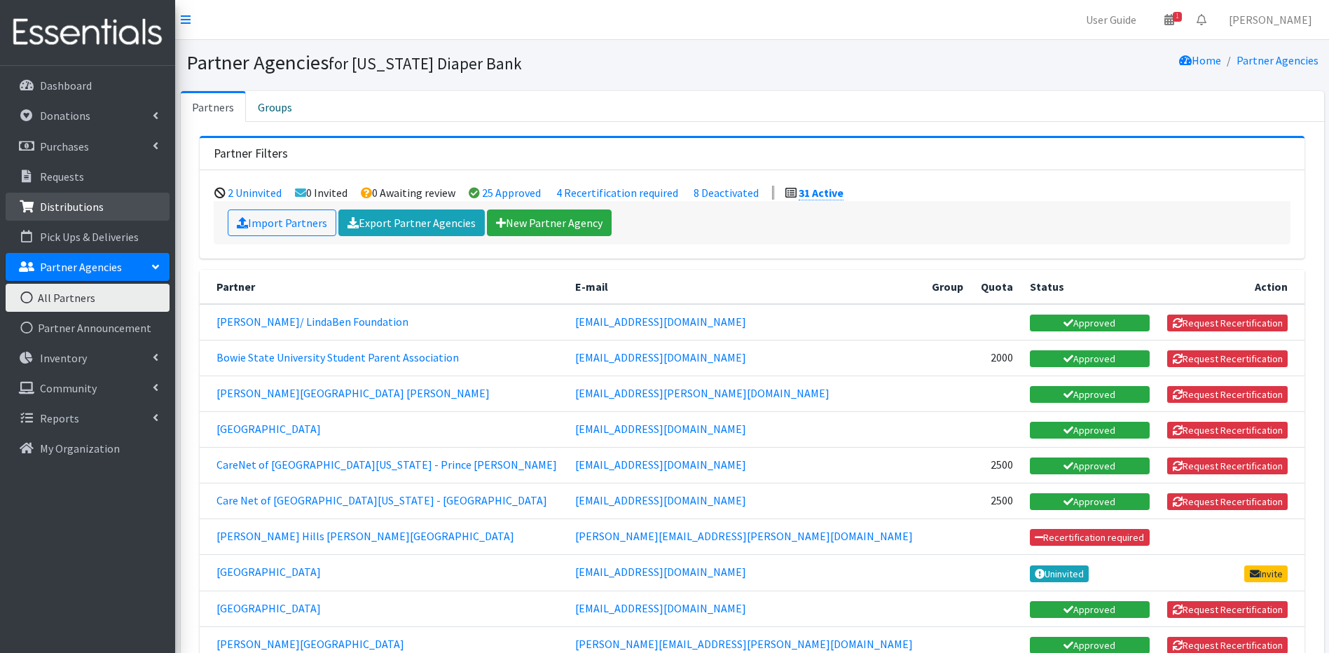
click at [63, 197] on link "Distributions" at bounding box center [88, 207] width 164 height 28
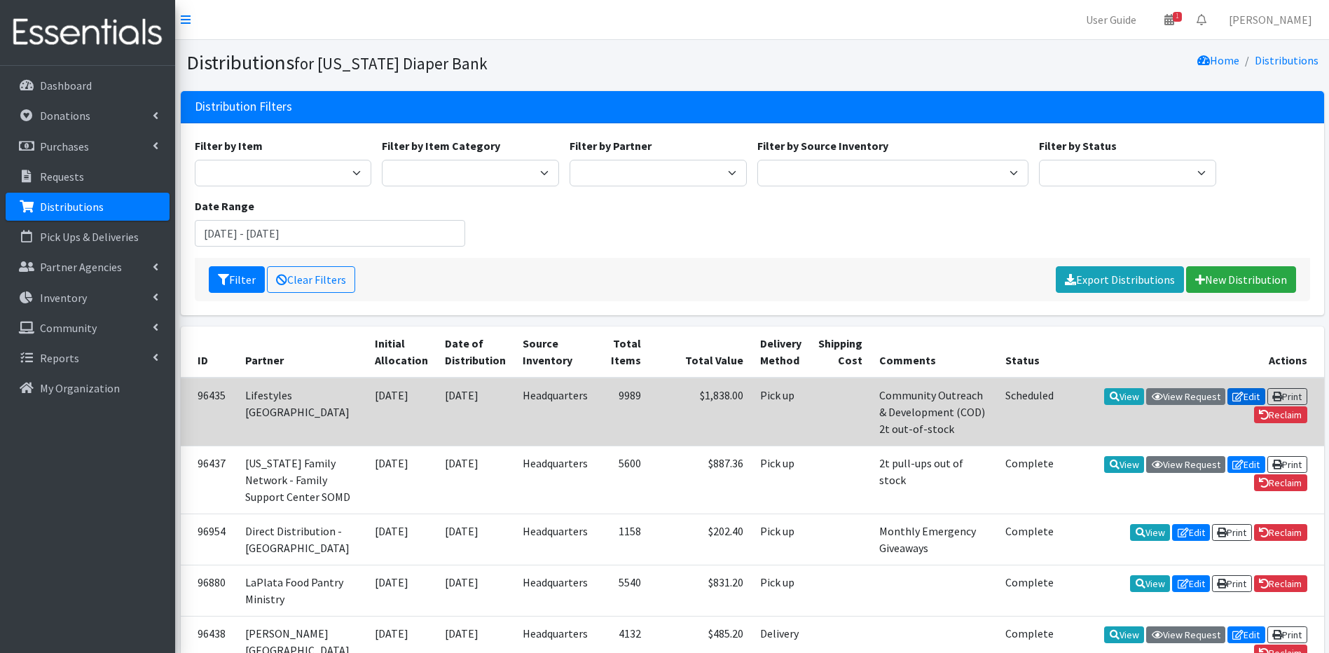
click at [1242, 390] on link "Edit" at bounding box center [1246, 396] width 38 height 17
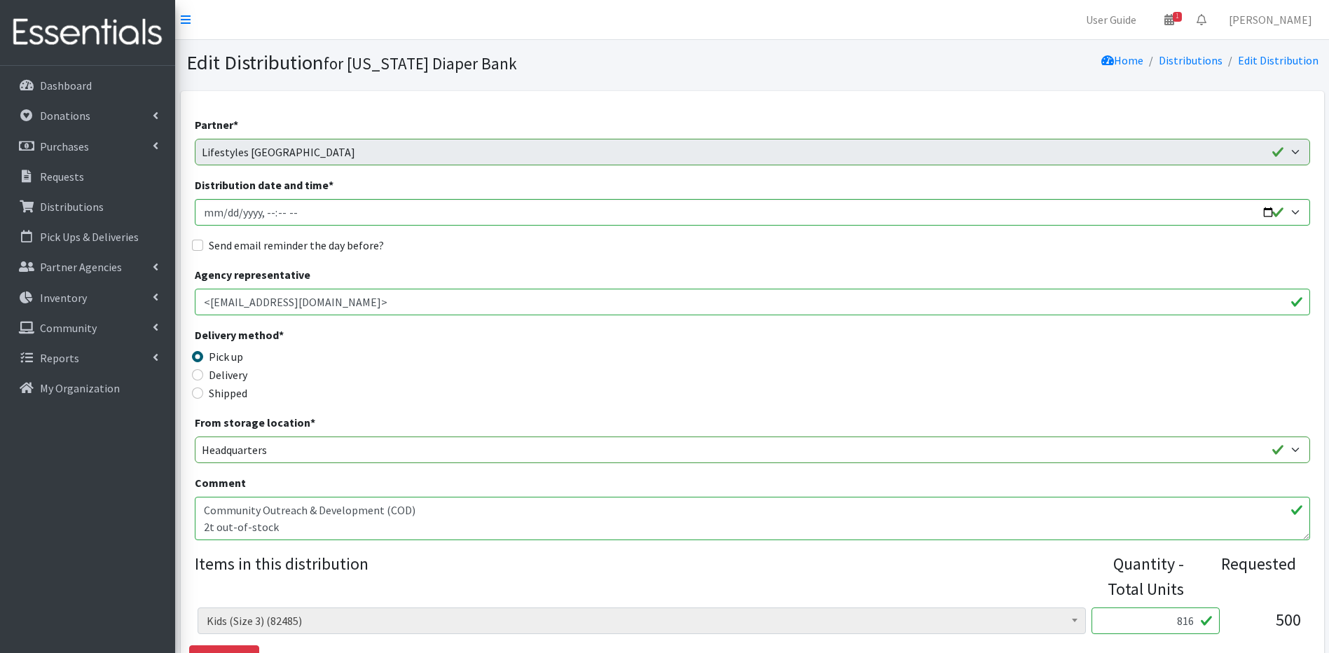
click at [237, 123] on abbr "*" at bounding box center [235, 125] width 5 height 14
click at [196, 125] on label "Partner *" at bounding box center [216, 124] width 43 height 17
click at [221, 137] on div "Partner * Adventis Health Center [PERSON_NAME]/ LindaBen Foundation [PERSON_NAM…" at bounding box center [752, 140] width 1115 height 49
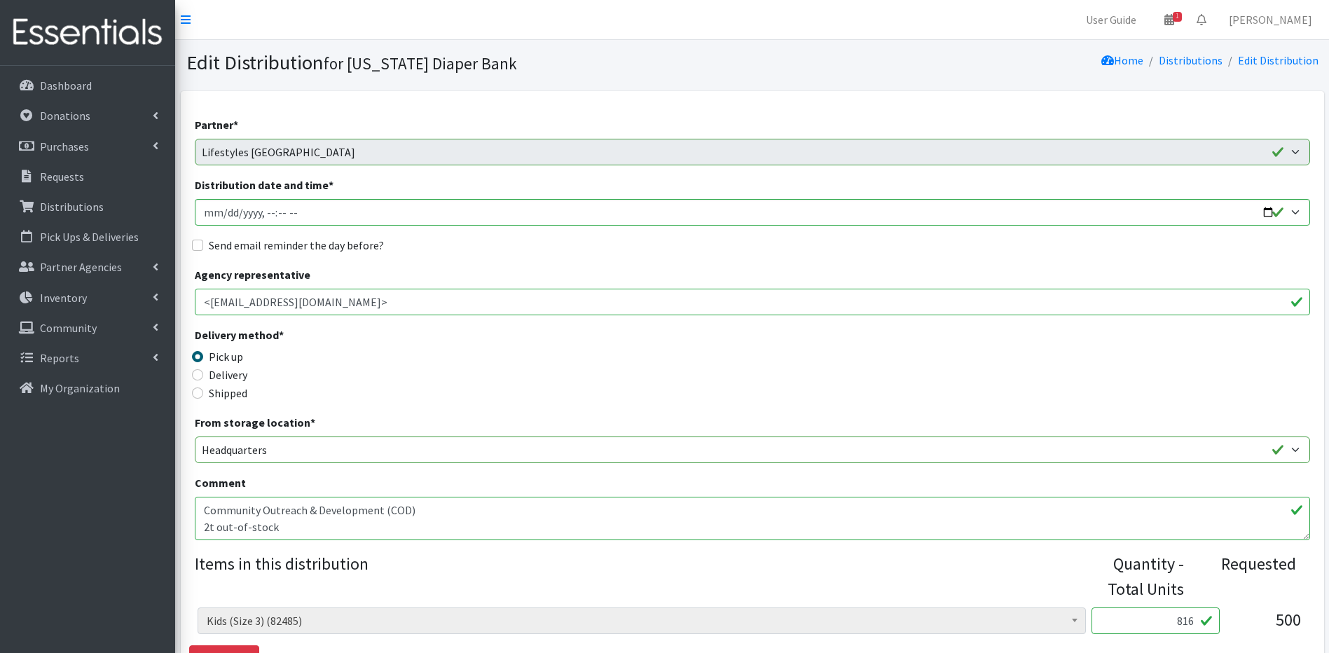
click at [221, 137] on div "Partner * Adventis Health Center [PERSON_NAME]/ LindaBen Foundation [PERSON_NAM…" at bounding box center [752, 140] width 1115 height 49
